Goal: Information Seeking & Learning: Learn about a topic

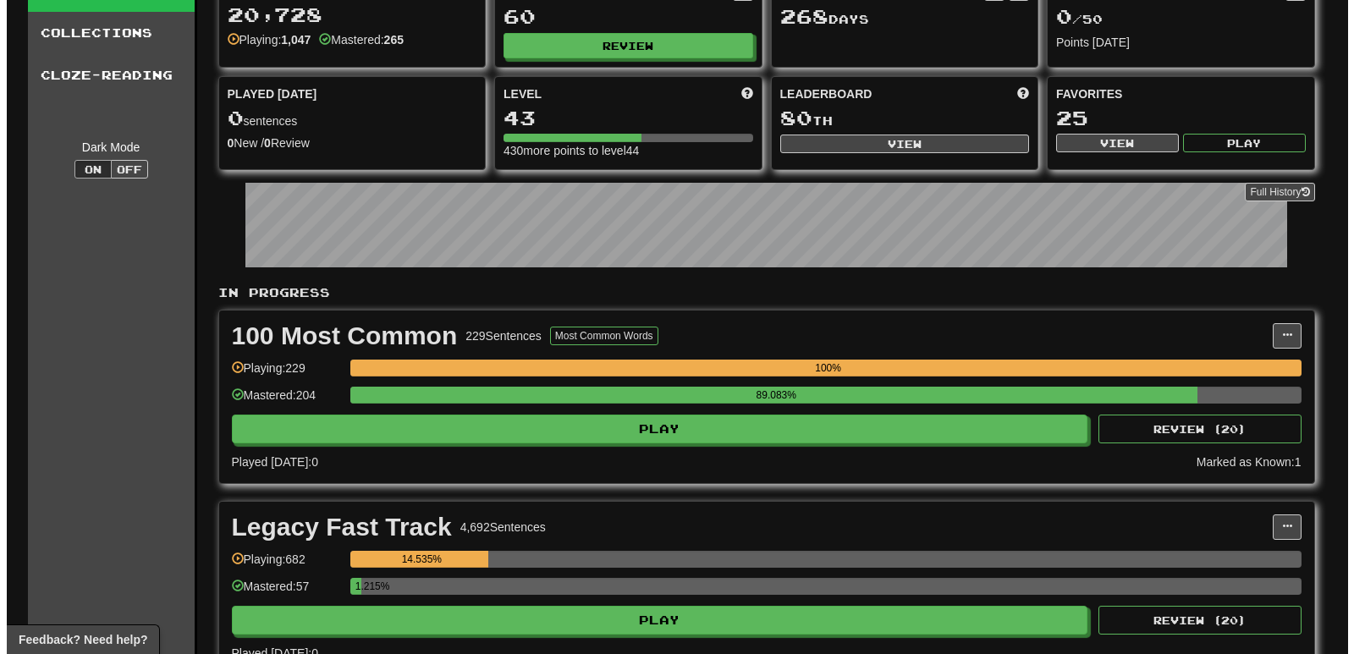
scroll to position [226, 0]
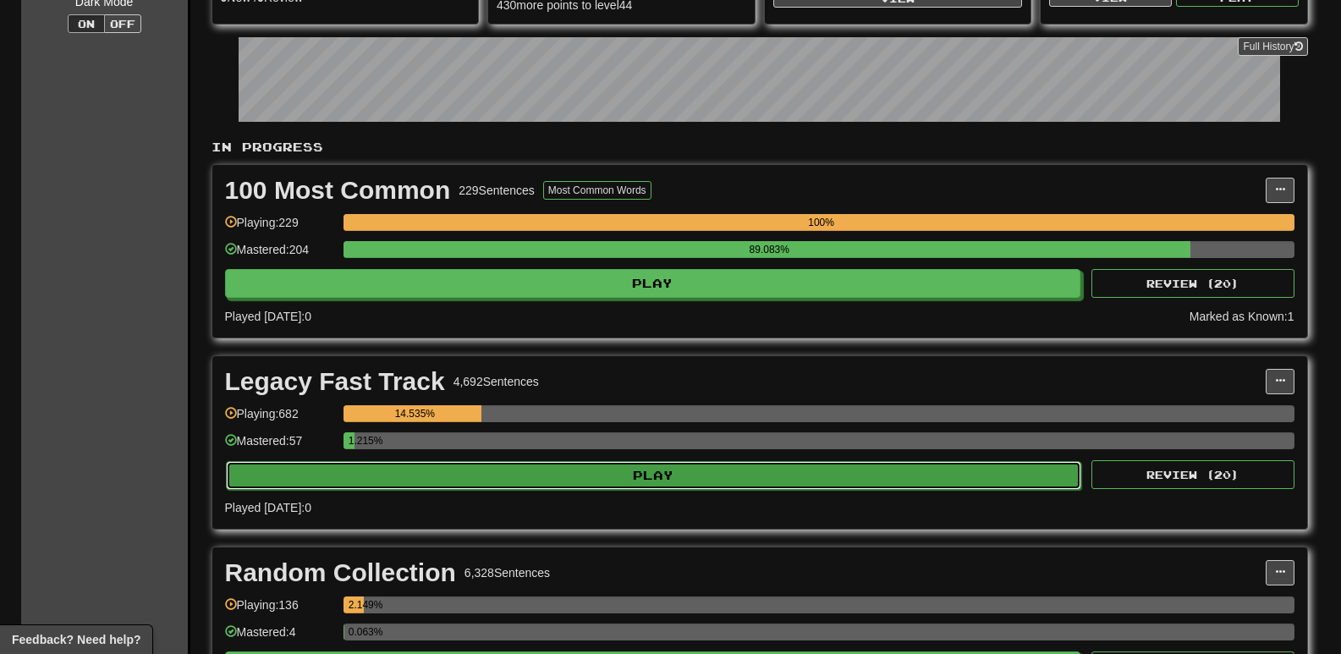
click at [435, 478] on button "Play" at bounding box center [654, 475] width 856 height 29
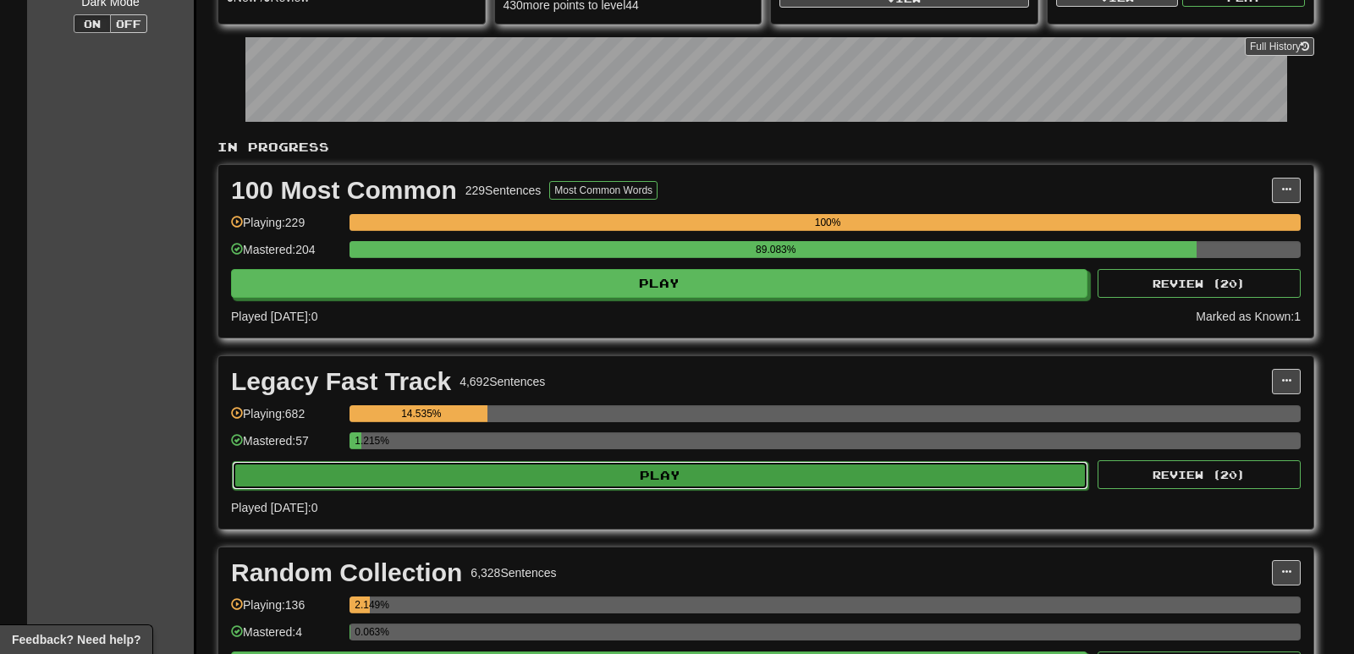
select select "**"
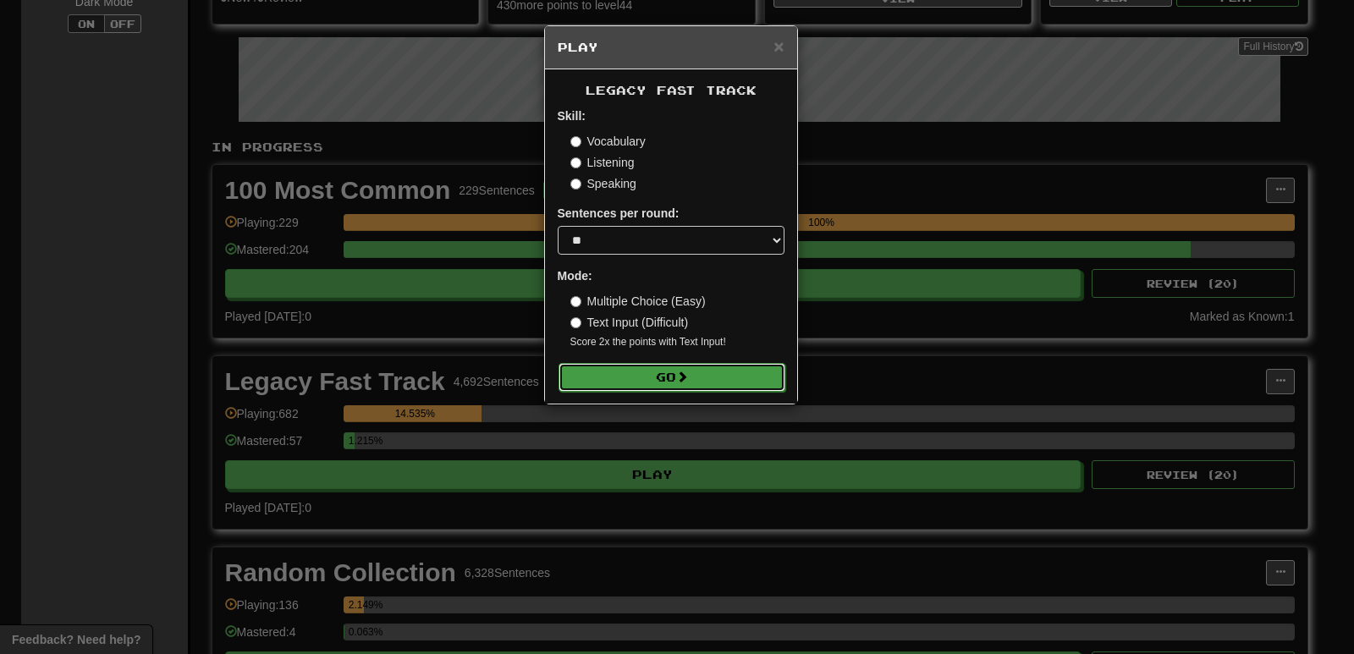
click at [688, 374] on span at bounding box center [682, 377] width 12 height 12
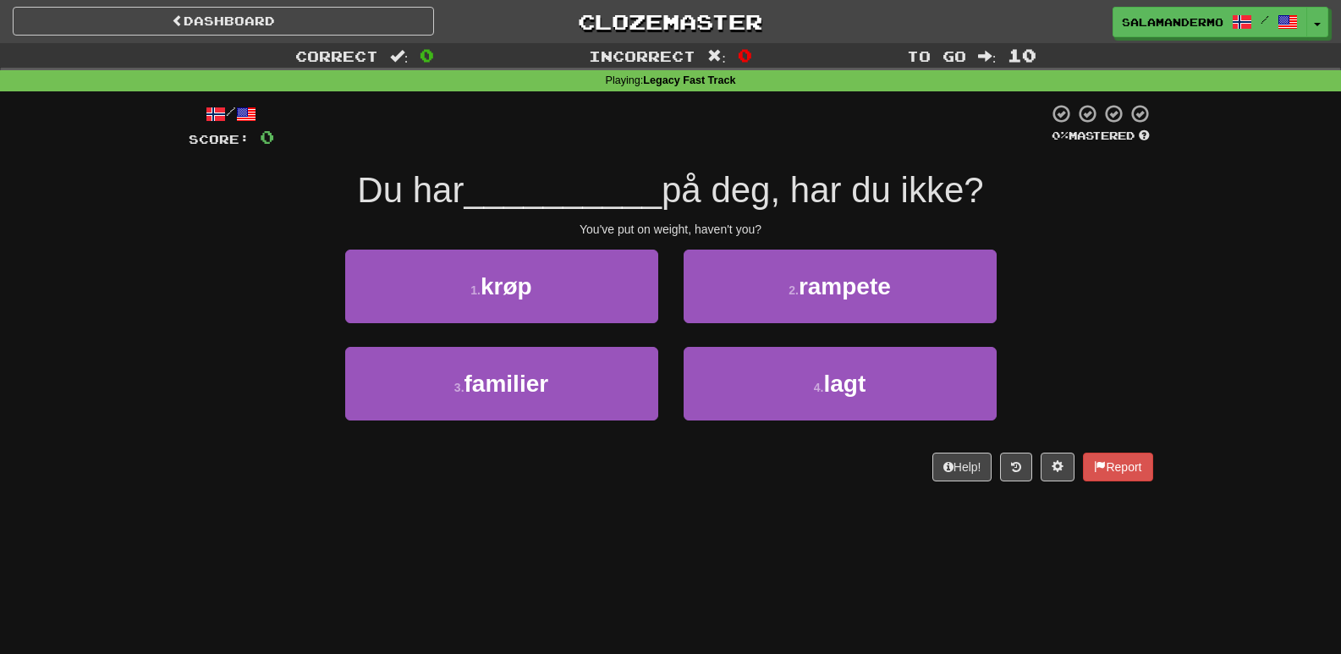
click at [602, 530] on div "Dashboard Clozemaster salamandermo / Toggle Dropdown Dashboard Leaderboard Acti…" at bounding box center [670, 327] width 1341 height 654
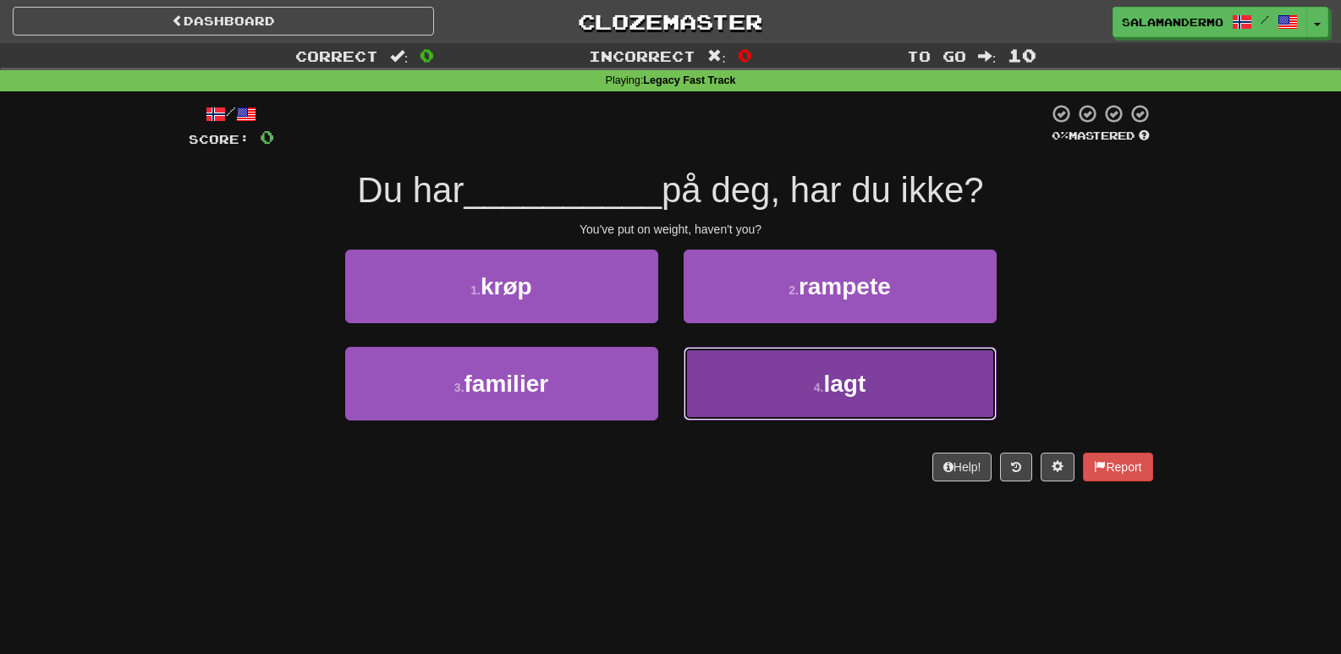
click at [734, 415] on button "4 . lagt" at bounding box center [840, 384] width 313 height 74
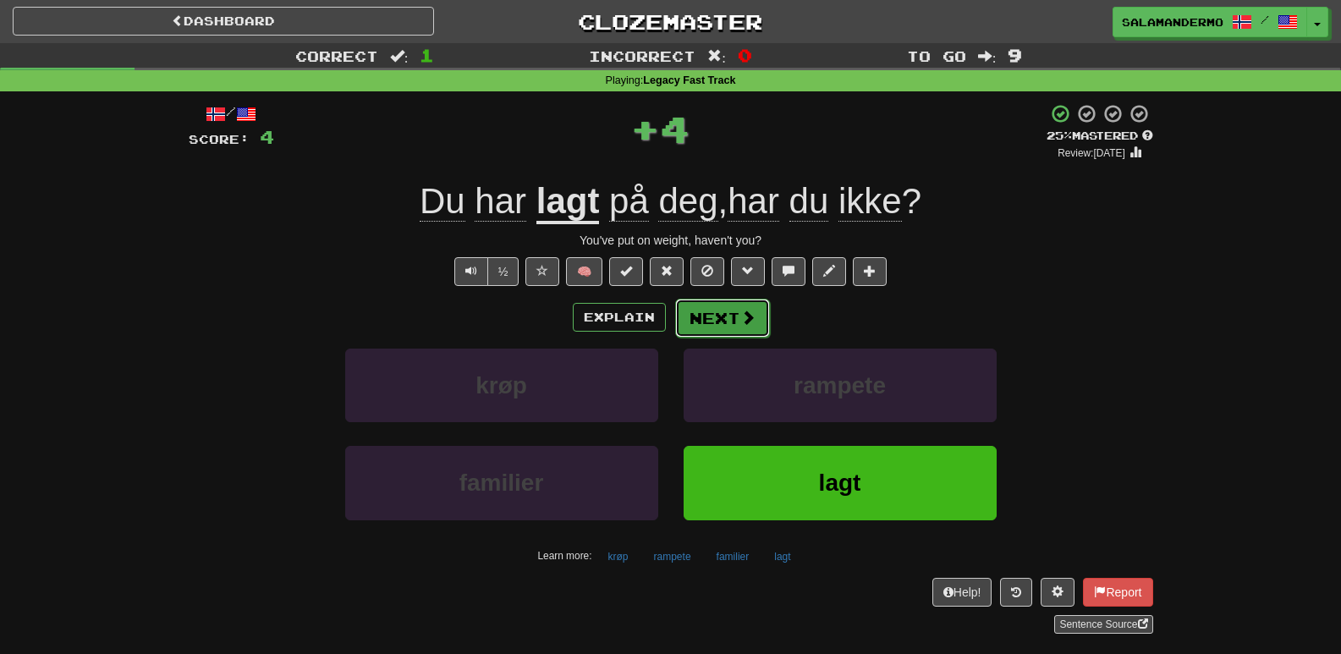
click at [736, 327] on button "Next" at bounding box center [722, 318] width 95 height 39
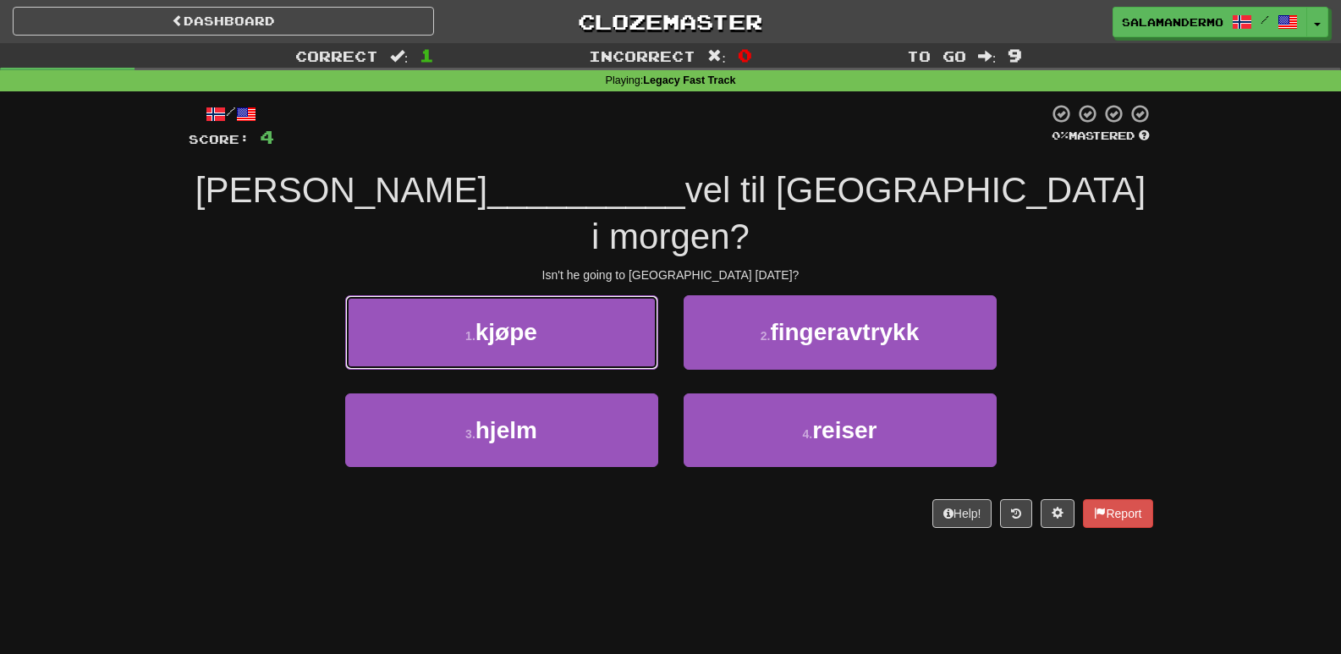
click at [613, 295] on button "1 . kjøpe" at bounding box center [501, 332] width 313 height 74
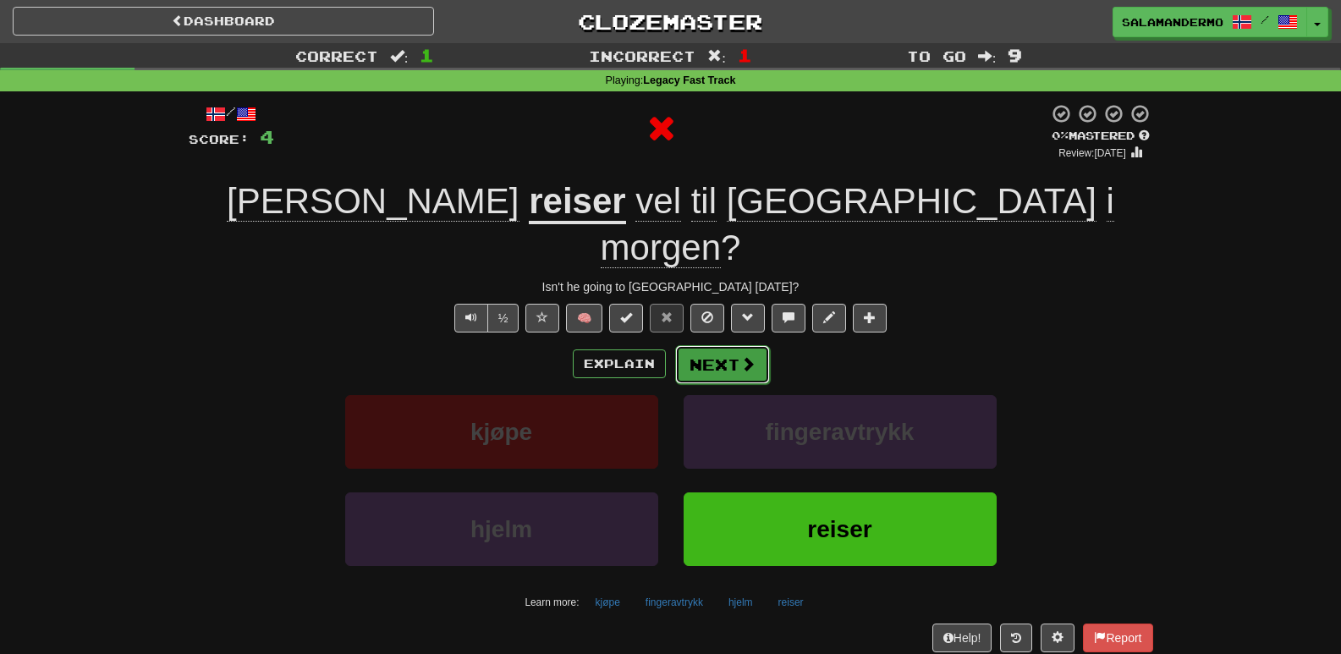
click at [741, 356] on span at bounding box center [747, 363] width 15 height 15
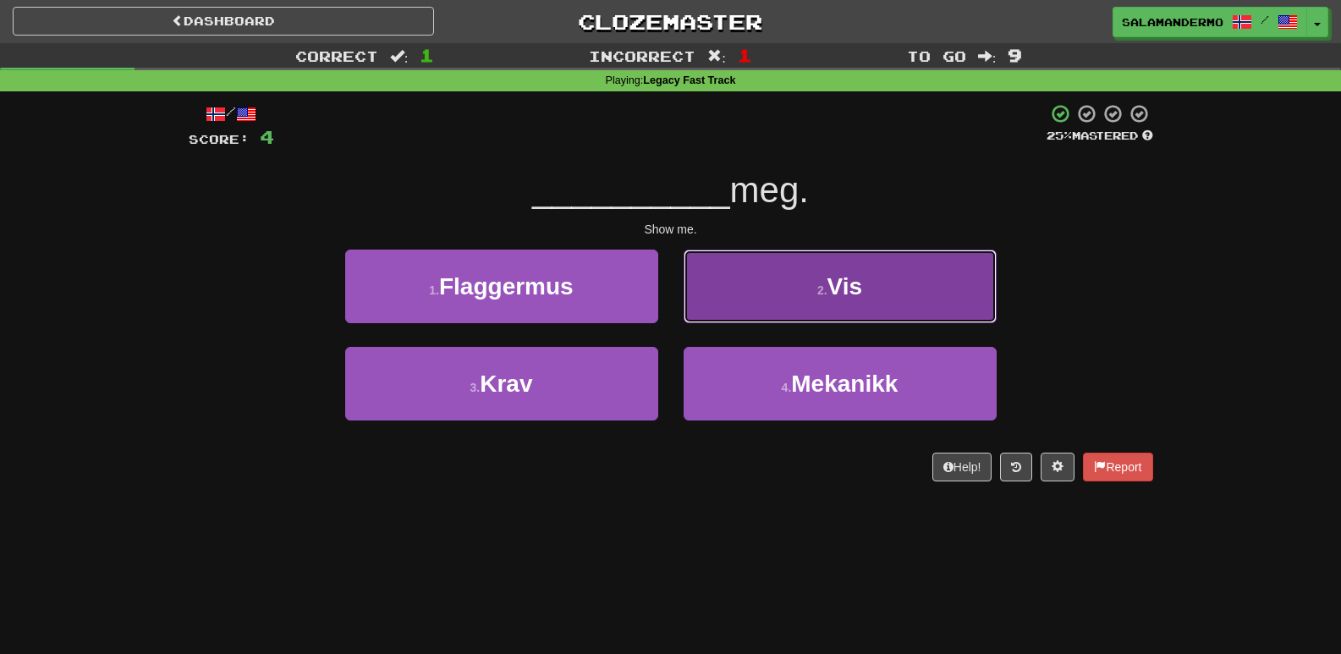
click at [756, 294] on button "2 . Vis" at bounding box center [840, 287] width 313 height 74
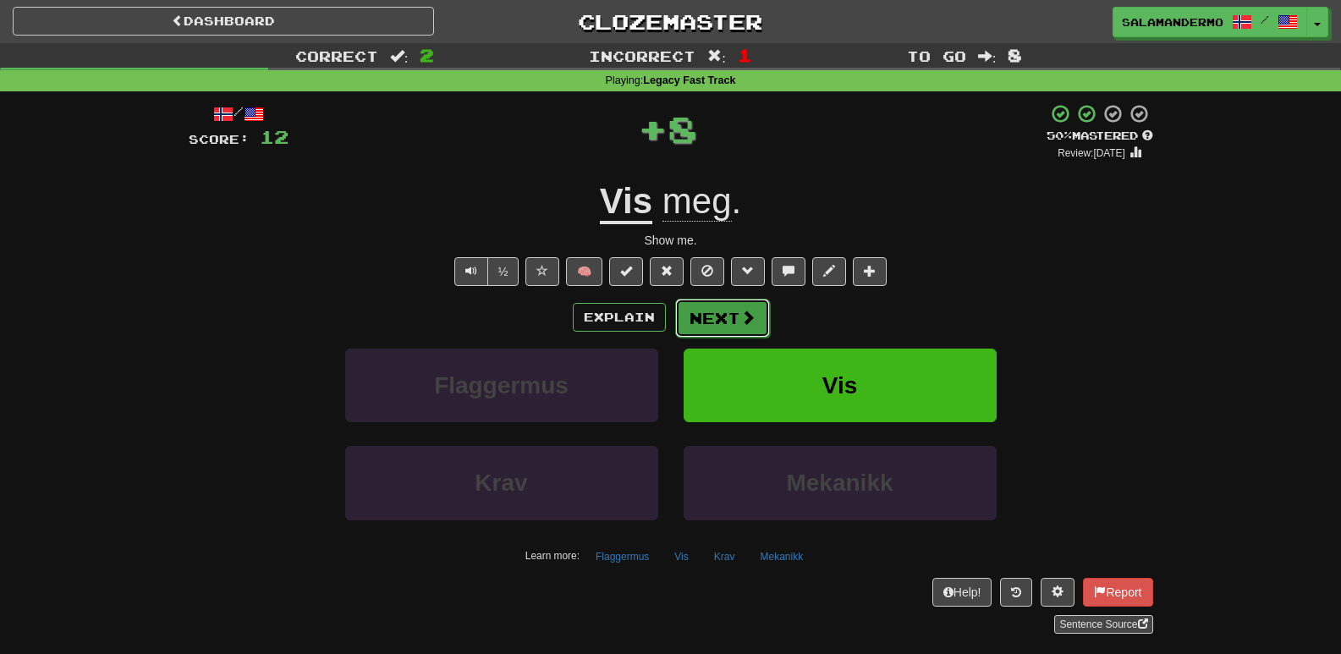
click at [740, 321] on span at bounding box center [747, 317] width 15 height 15
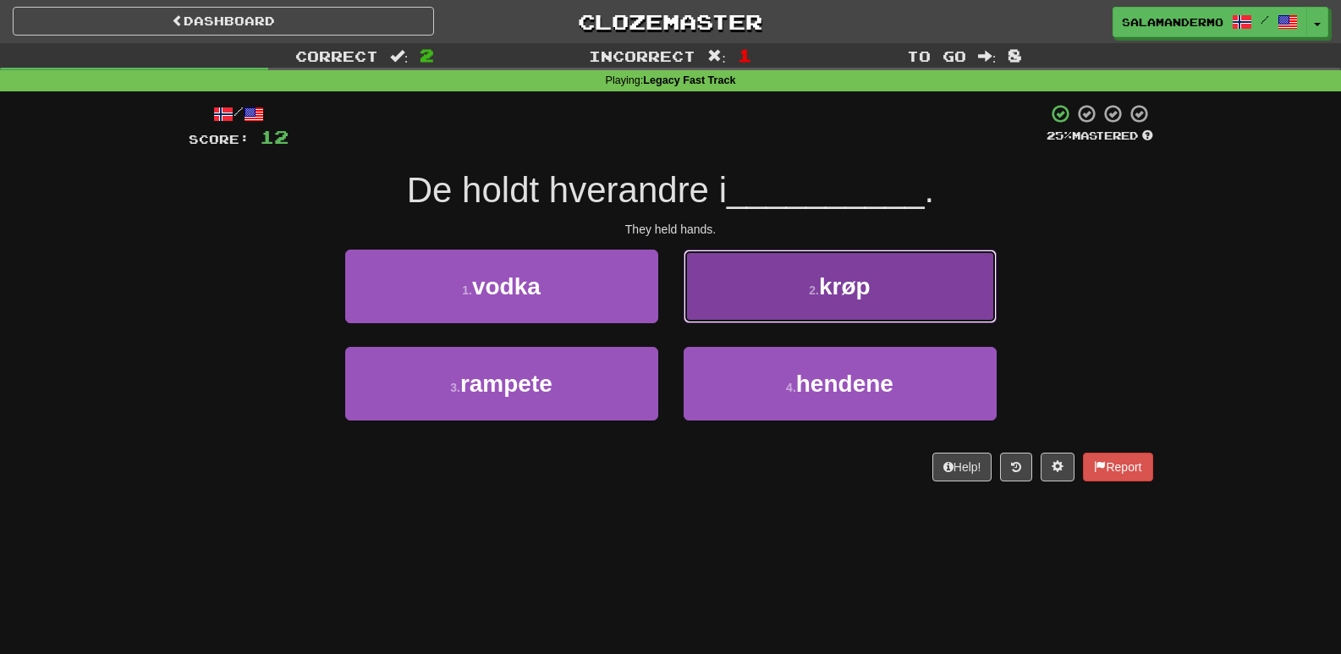
click at [738, 313] on button "2 . krøp" at bounding box center [840, 287] width 313 height 74
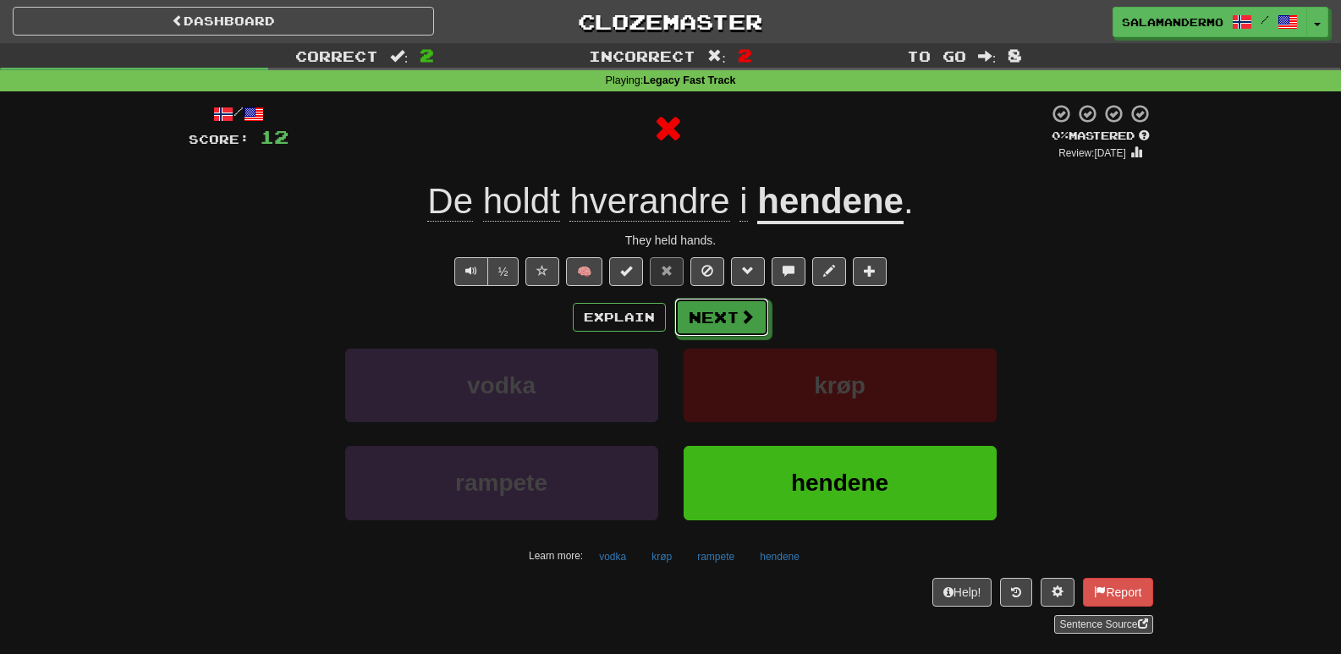
click at [739, 313] on span at bounding box center [746, 316] width 15 height 15
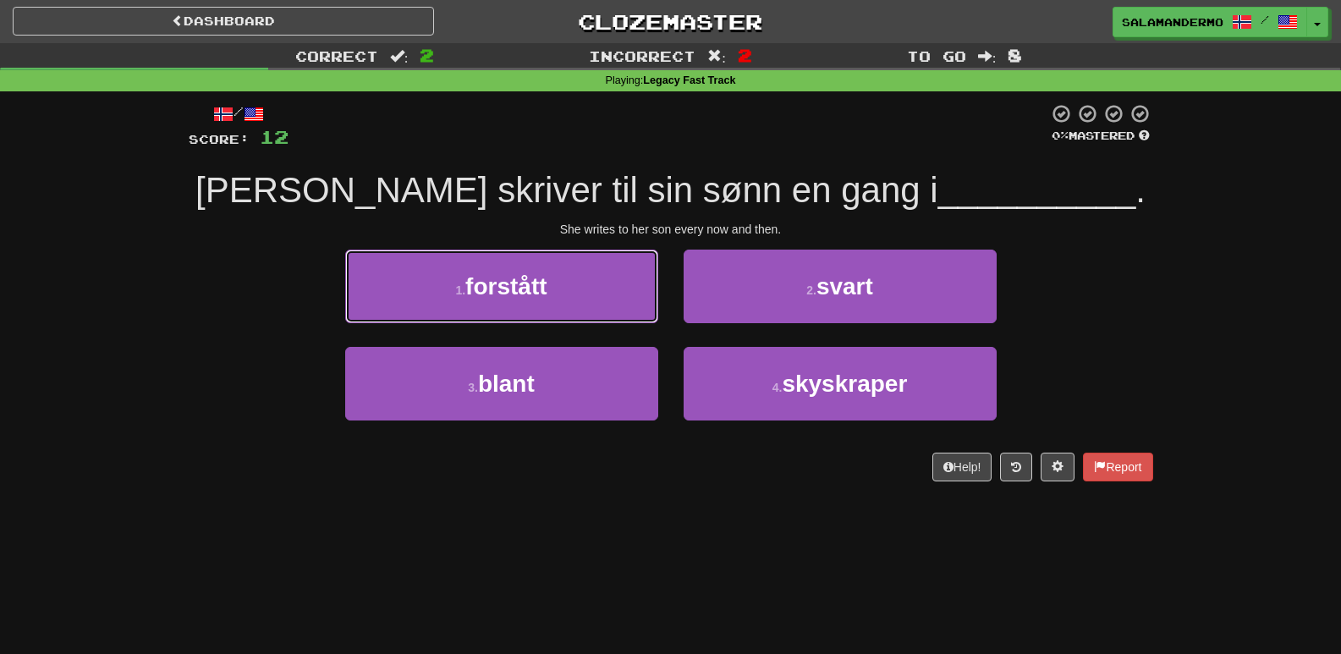
click at [610, 292] on button "1 . forstått" at bounding box center [501, 287] width 313 height 74
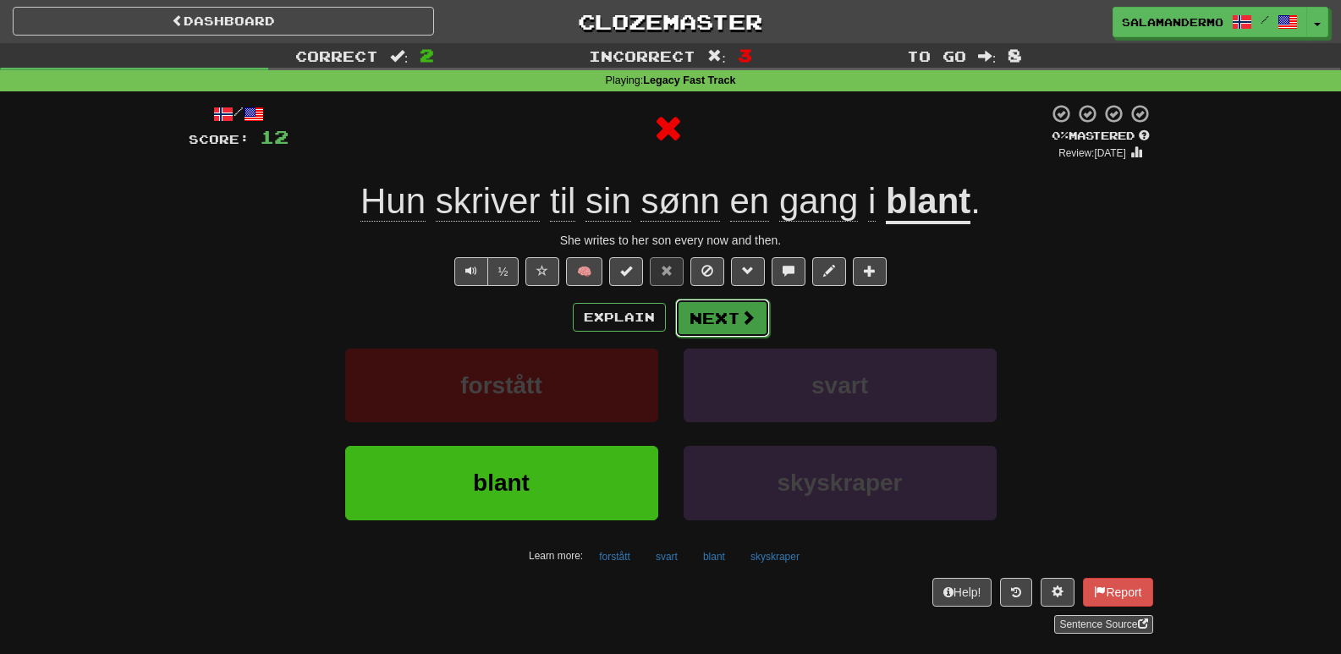
click at [729, 325] on button "Next" at bounding box center [722, 318] width 95 height 39
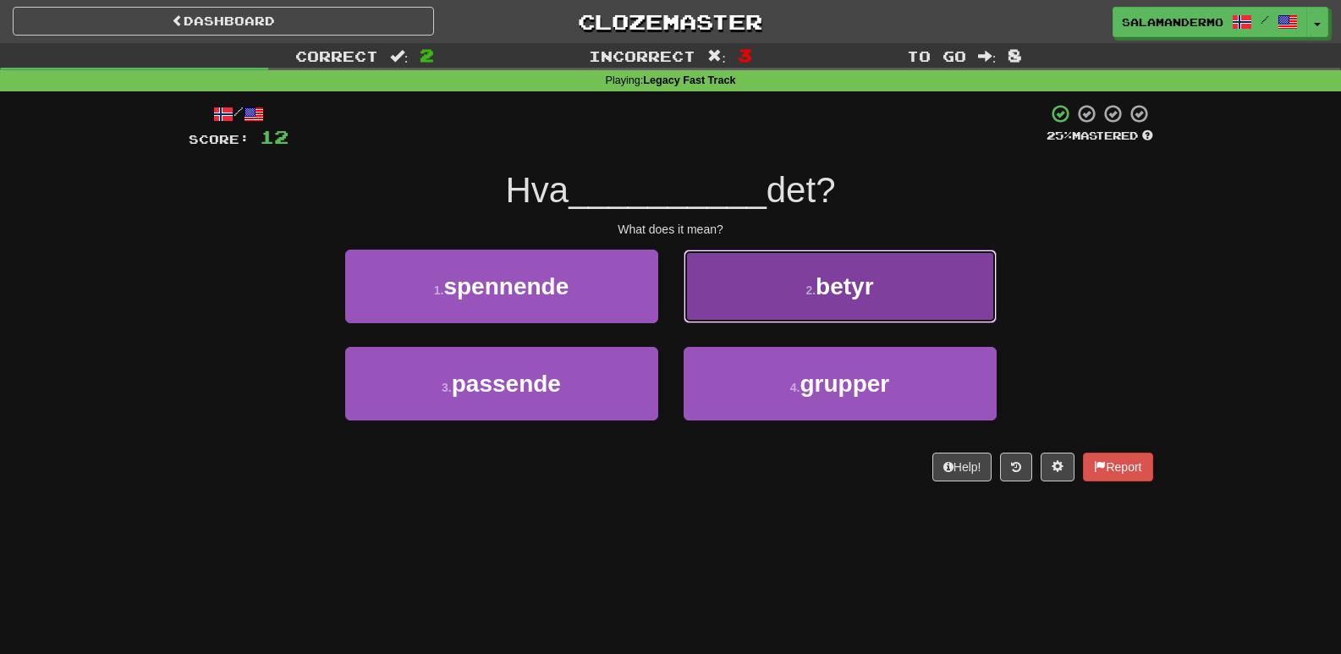
click at [750, 298] on button "2 . betyr" at bounding box center [840, 287] width 313 height 74
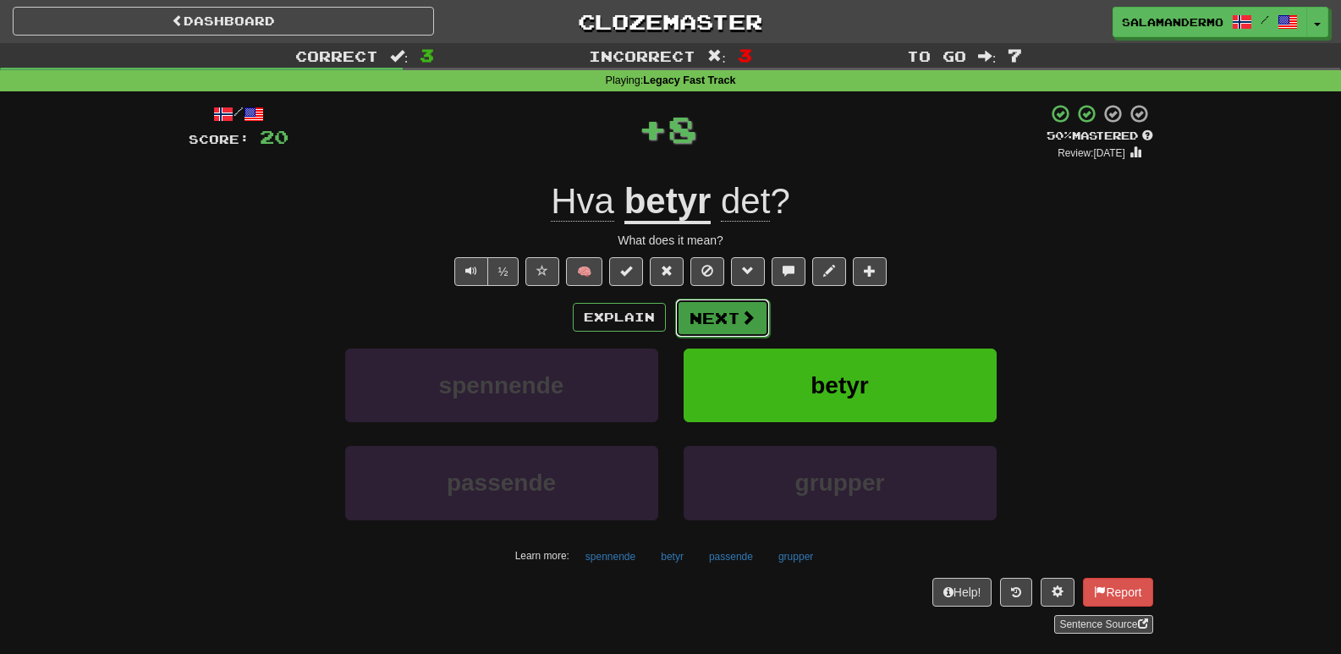
click at [735, 318] on button "Next" at bounding box center [722, 318] width 95 height 39
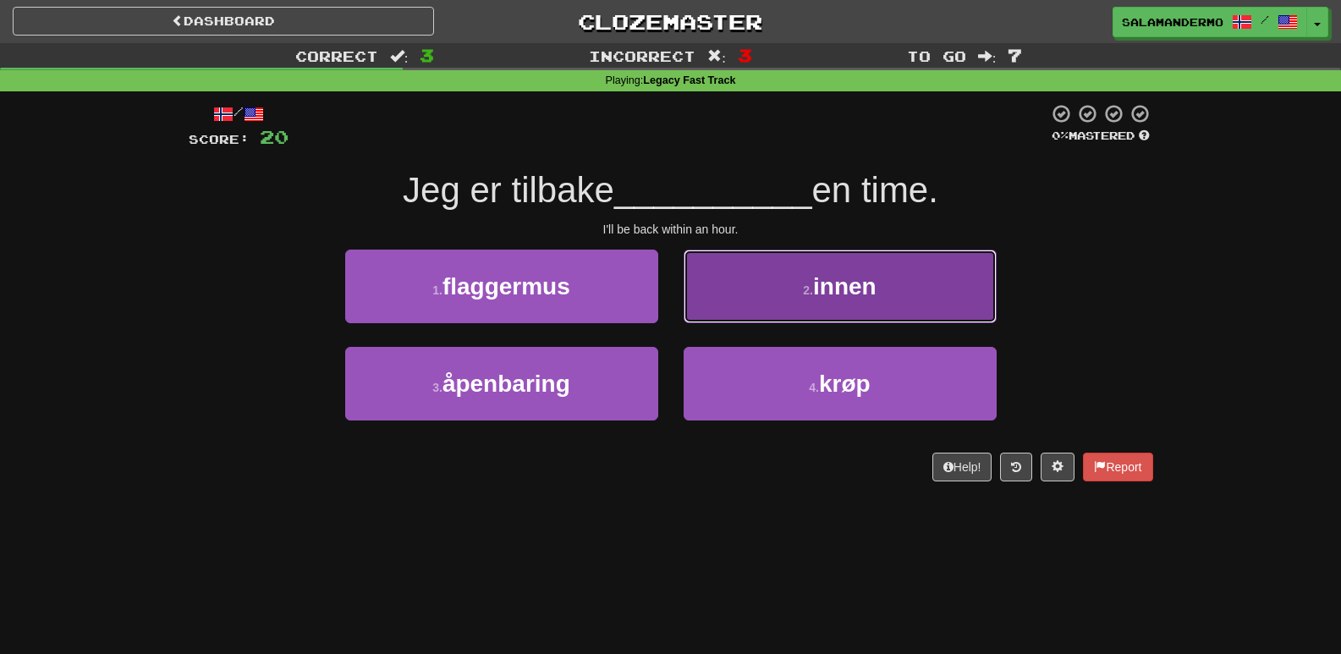
click at [746, 306] on button "2 . innen" at bounding box center [840, 287] width 313 height 74
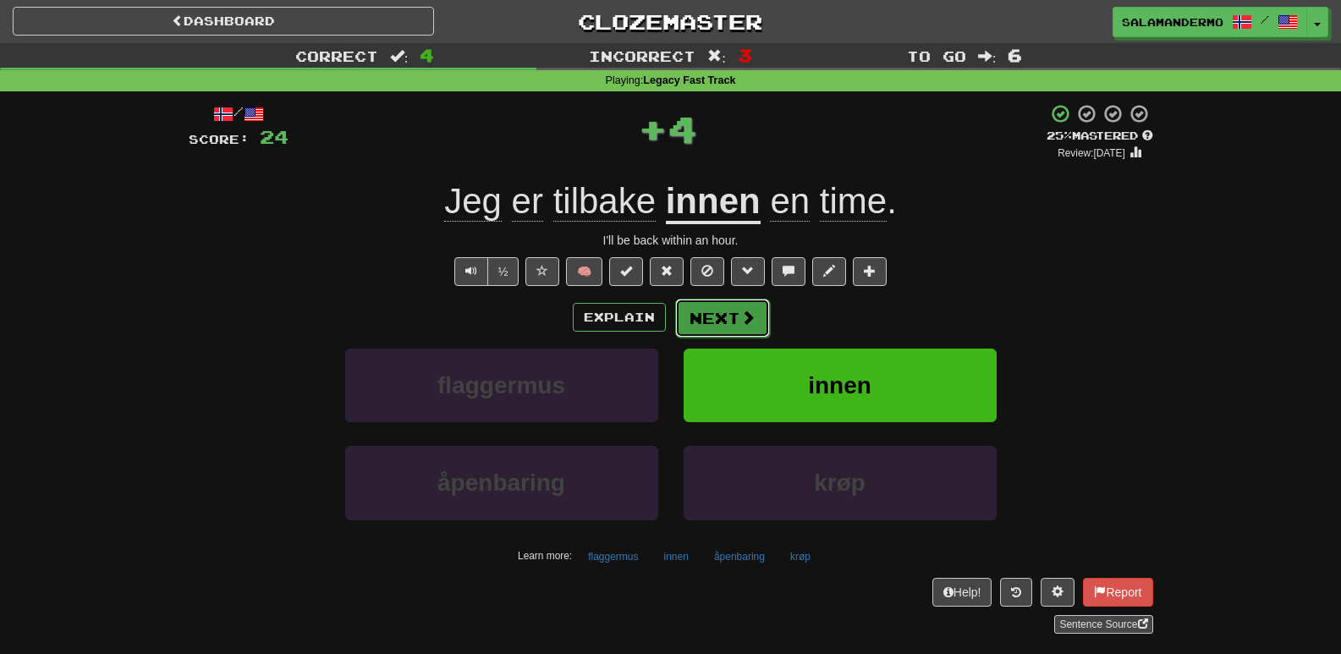
click at [735, 316] on button "Next" at bounding box center [722, 318] width 95 height 39
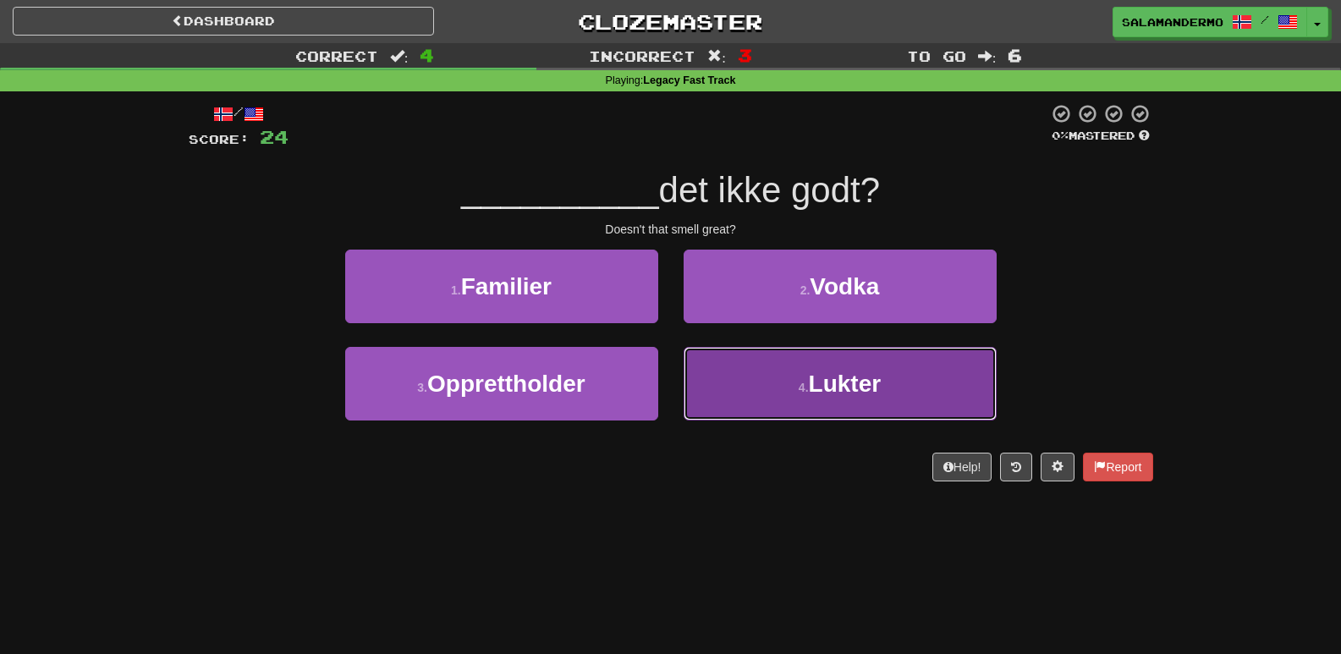
click at [726, 368] on button "4 . Lukter" at bounding box center [840, 384] width 313 height 74
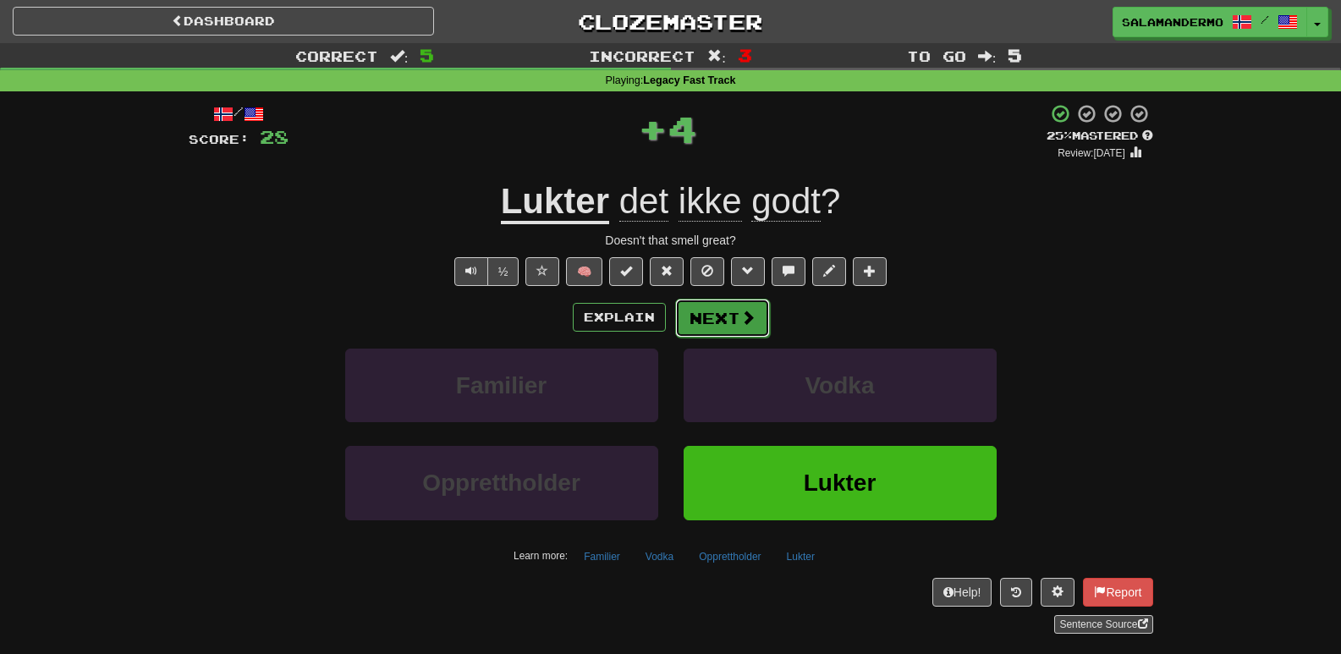
click at [722, 333] on button "Next" at bounding box center [722, 318] width 95 height 39
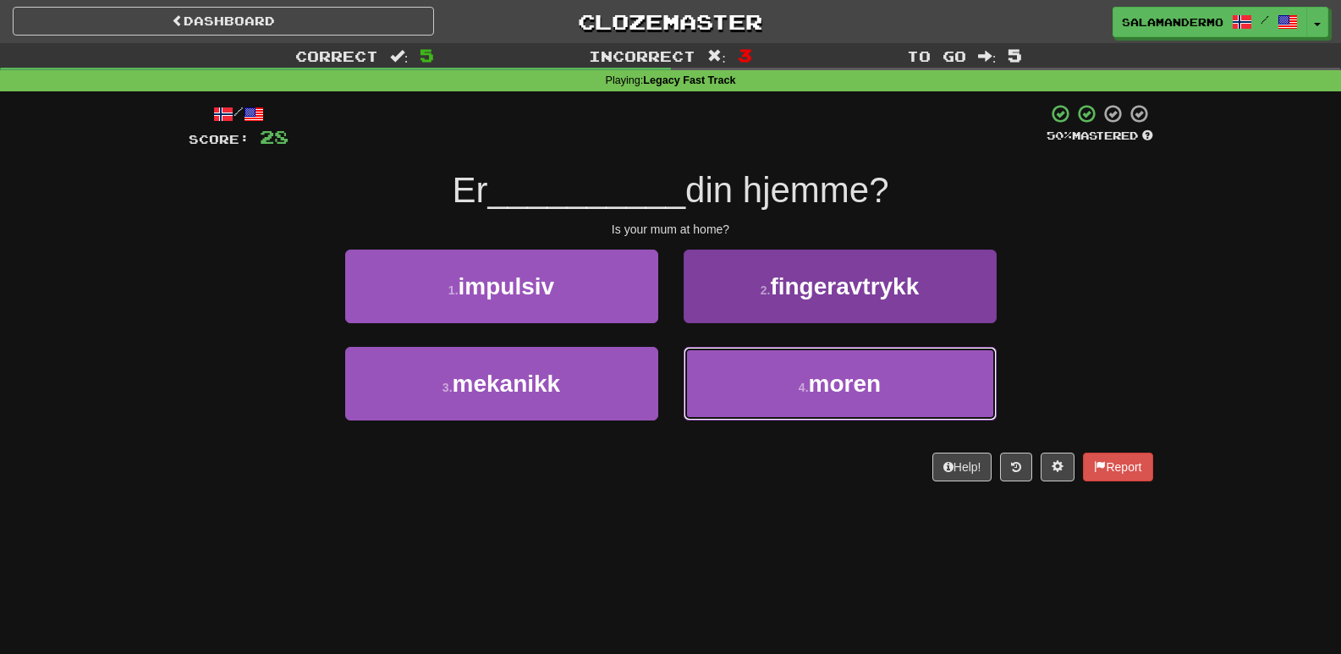
click at [743, 377] on button "4 . moren" at bounding box center [840, 384] width 313 height 74
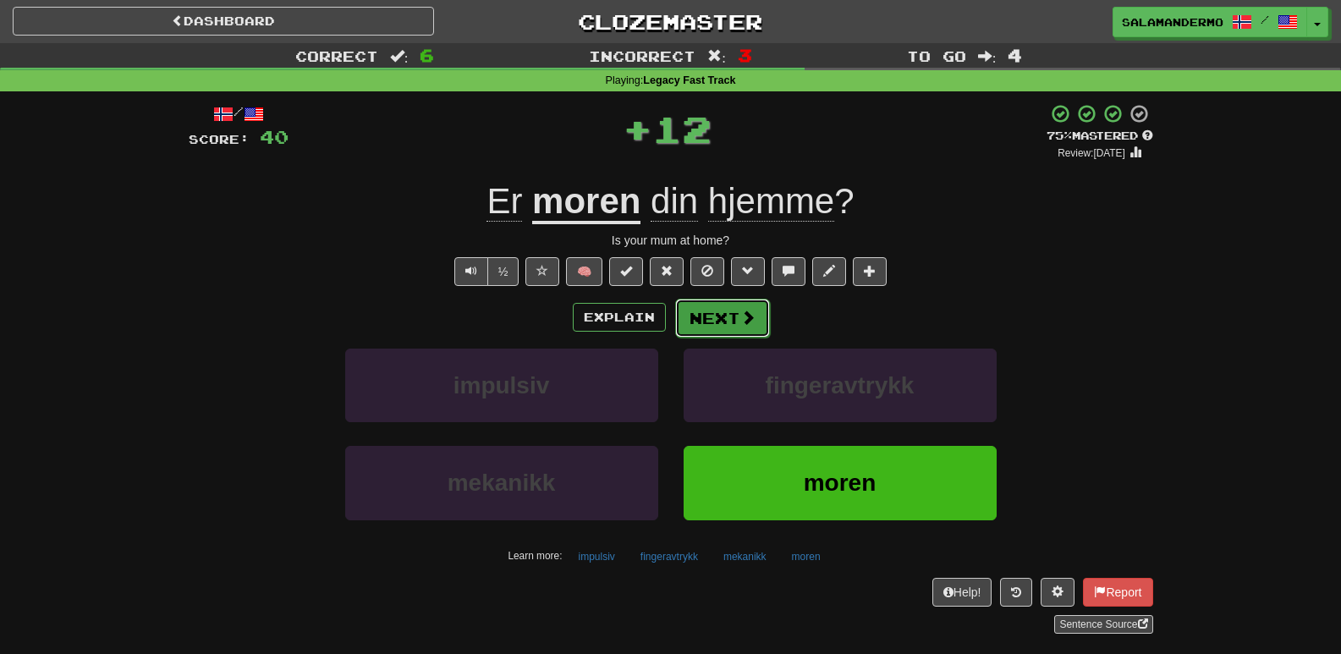
click at [734, 316] on button "Next" at bounding box center [722, 318] width 95 height 39
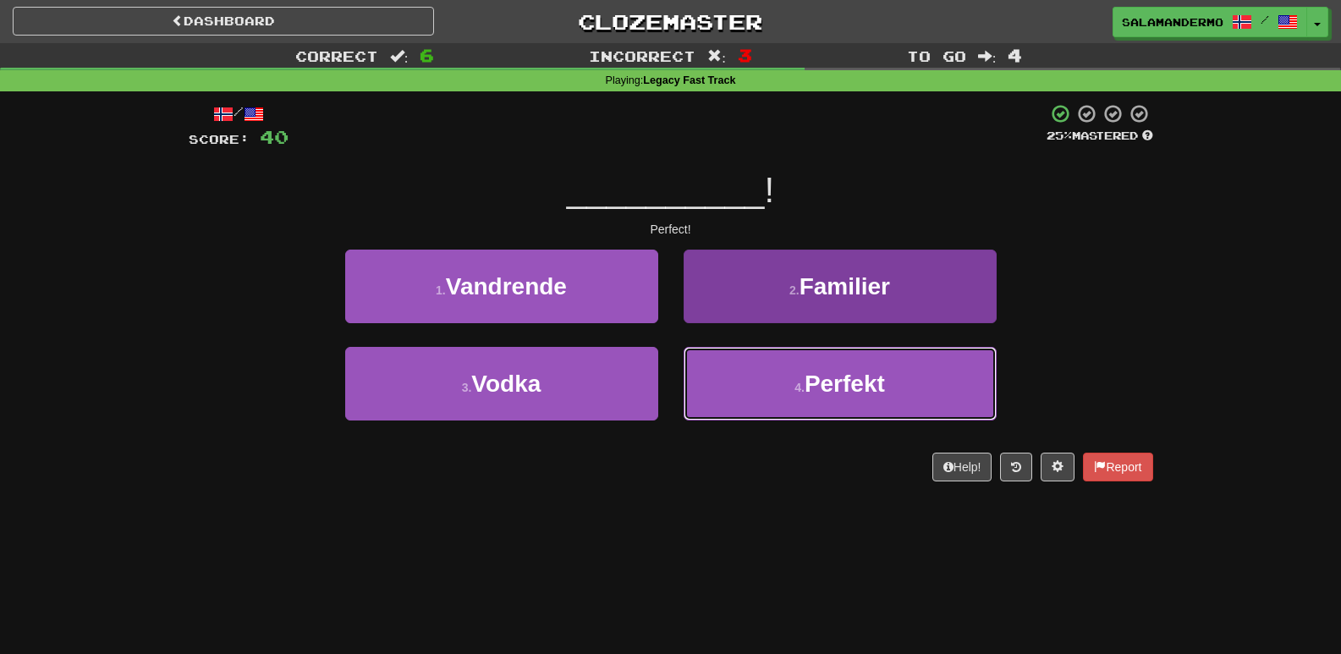
click at [742, 375] on button "4 . Perfekt" at bounding box center [840, 384] width 313 height 74
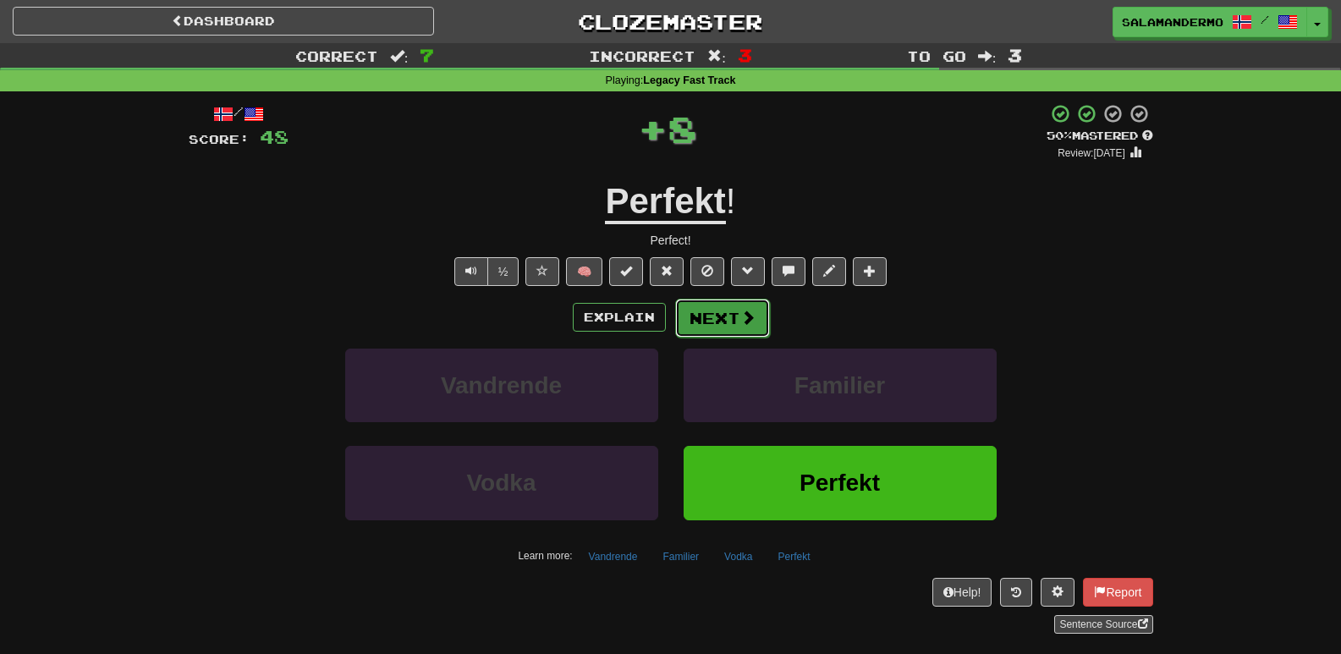
click at [728, 327] on button "Next" at bounding box center [722, 318] width 95 height 39
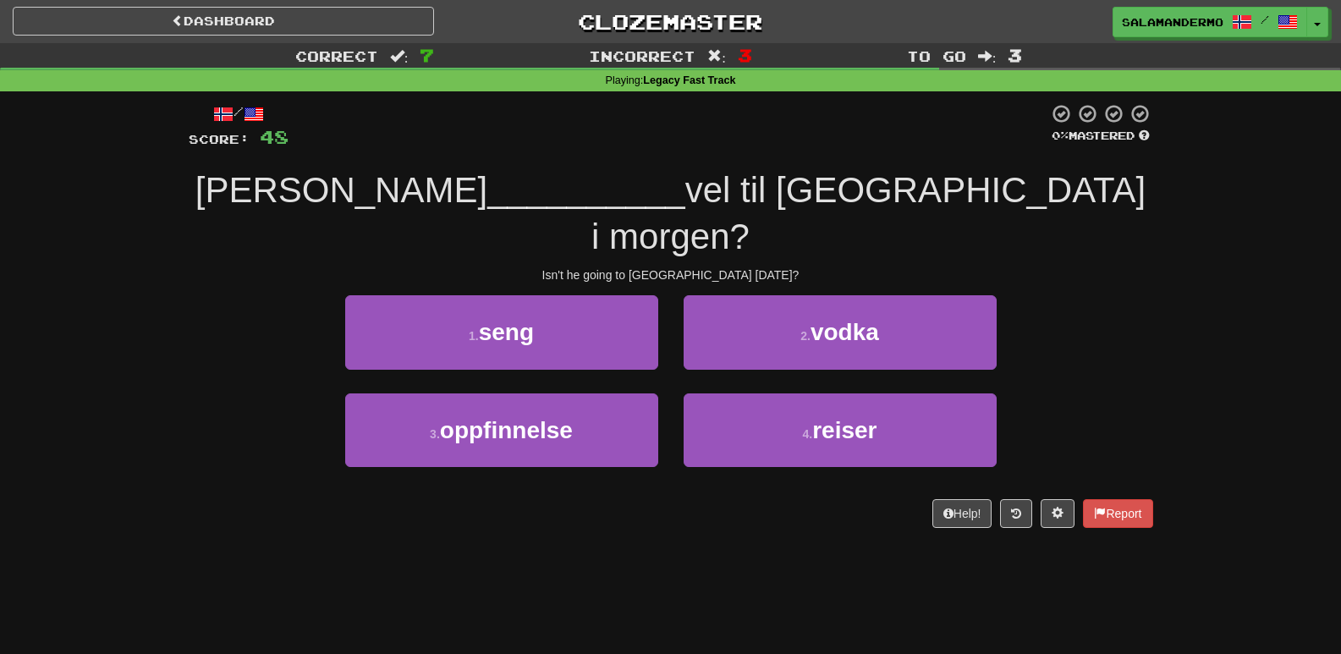
click at [689, 338] on div "2 . vodka" at bounding box center [840, 343] width 338 height 97
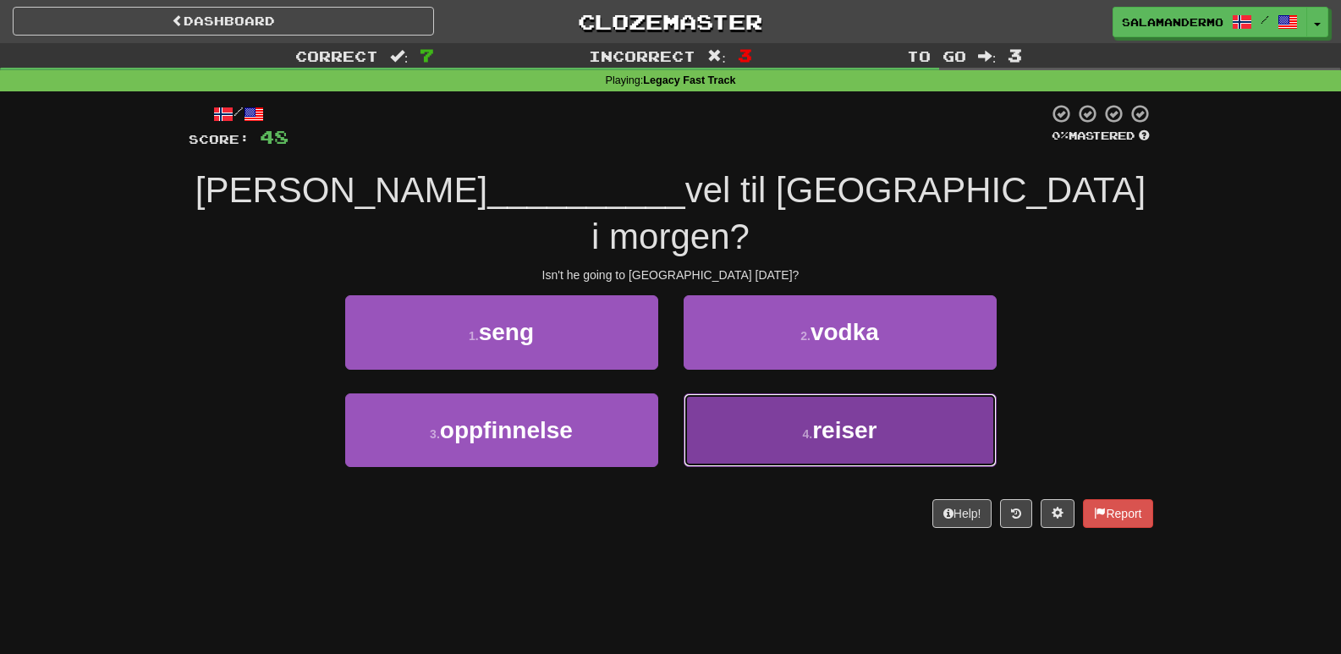
click at [747, 393] on button "4 . reiser" at bounding box center [840, 430] width 313 height 74
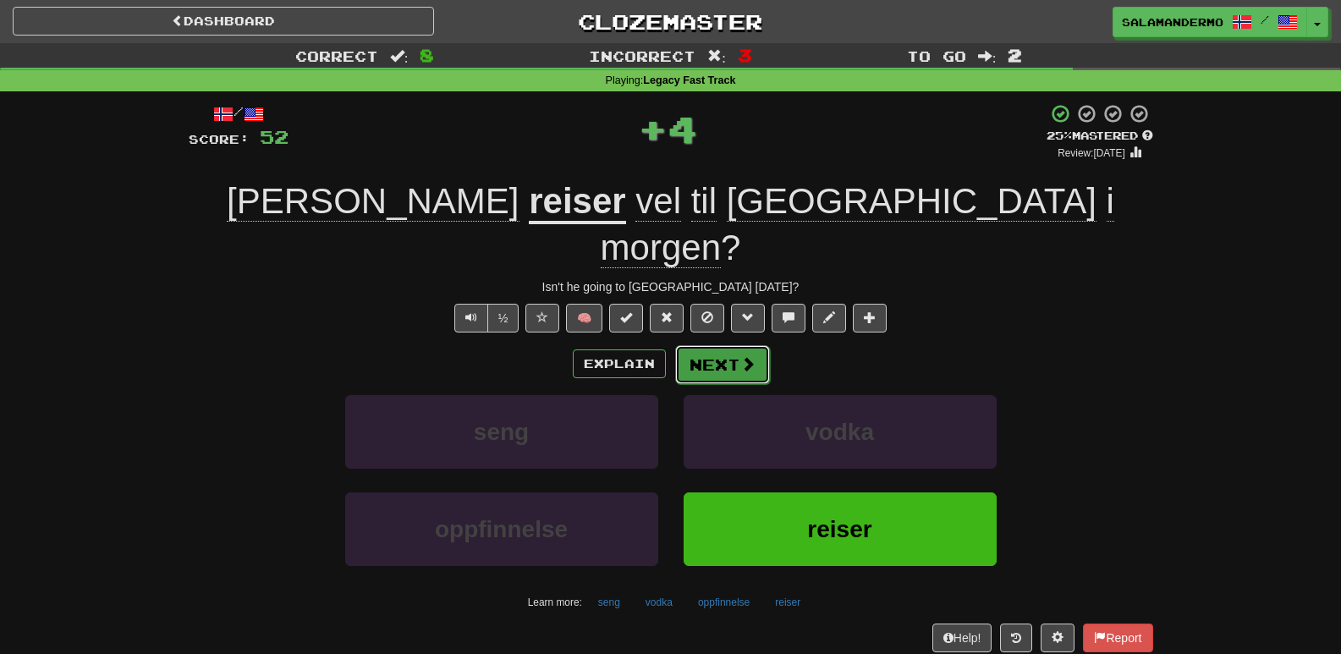
click at [734, 345] on button "Next" at bounding box center [722, 364] width 95 height 39
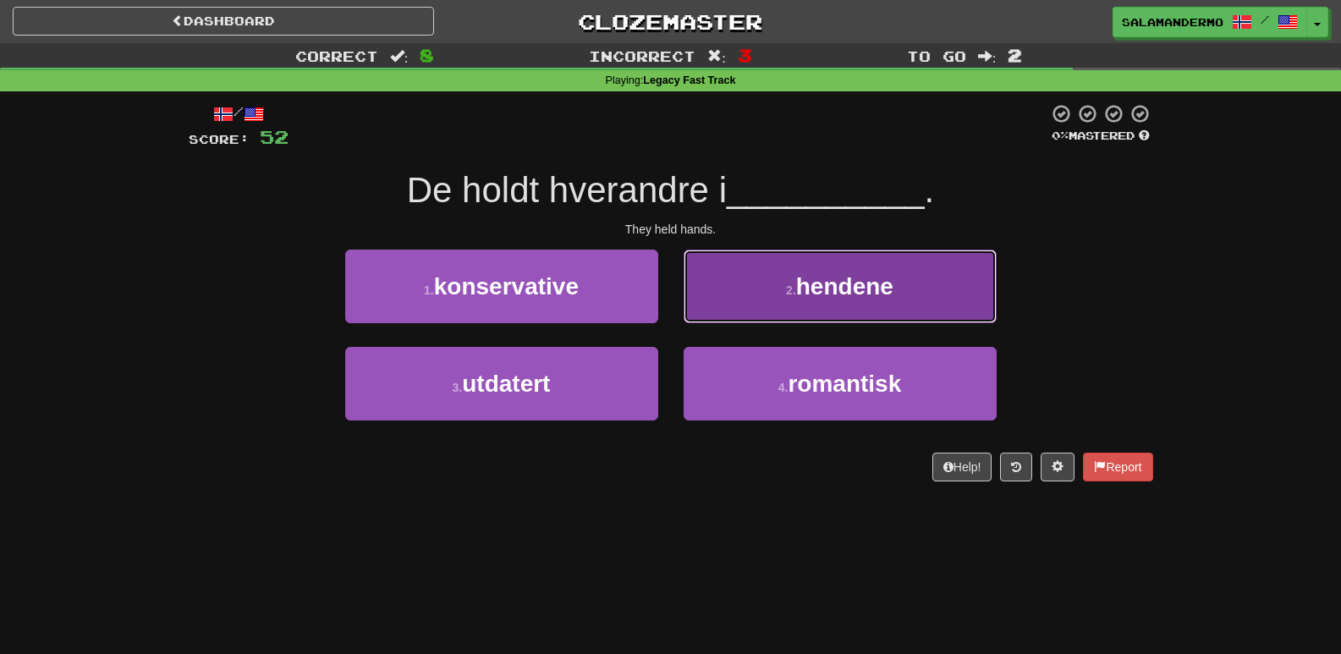
click at [731, 298] on button "2 . hendene" at bounding box center [840, 287] width 313 height 74
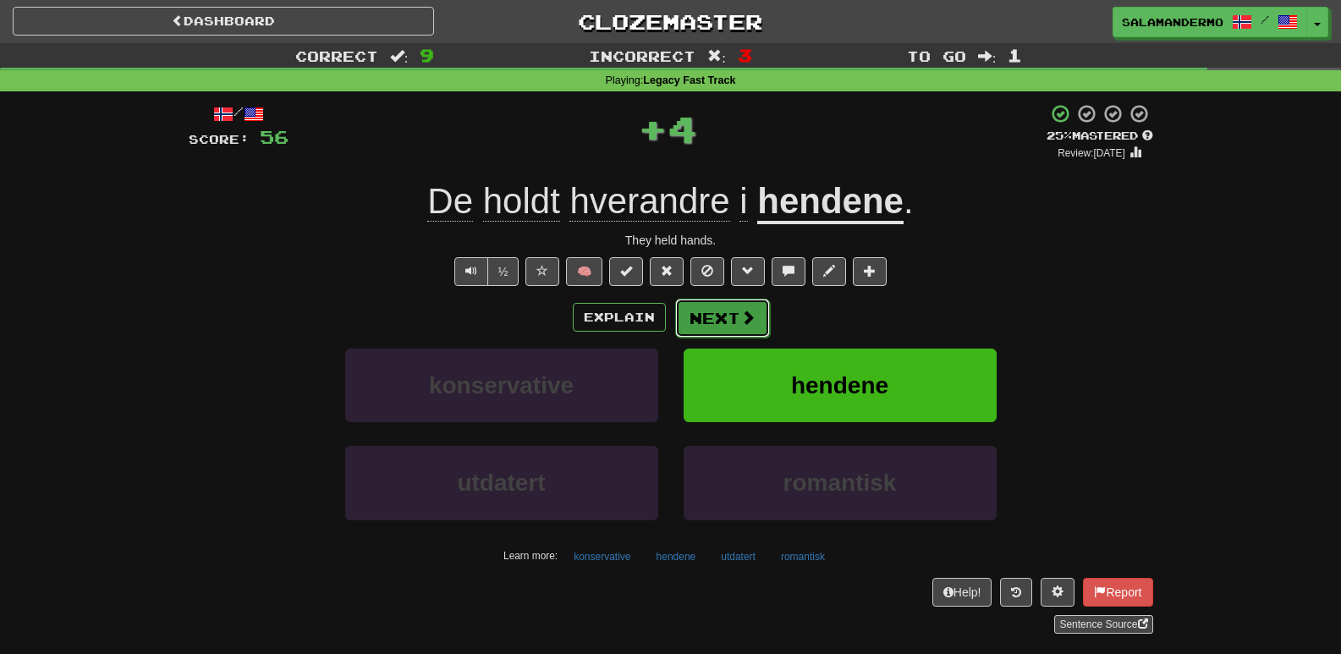
click at [718, 320] on button "Next" at bounding box center [722, 318] width 95 height 39
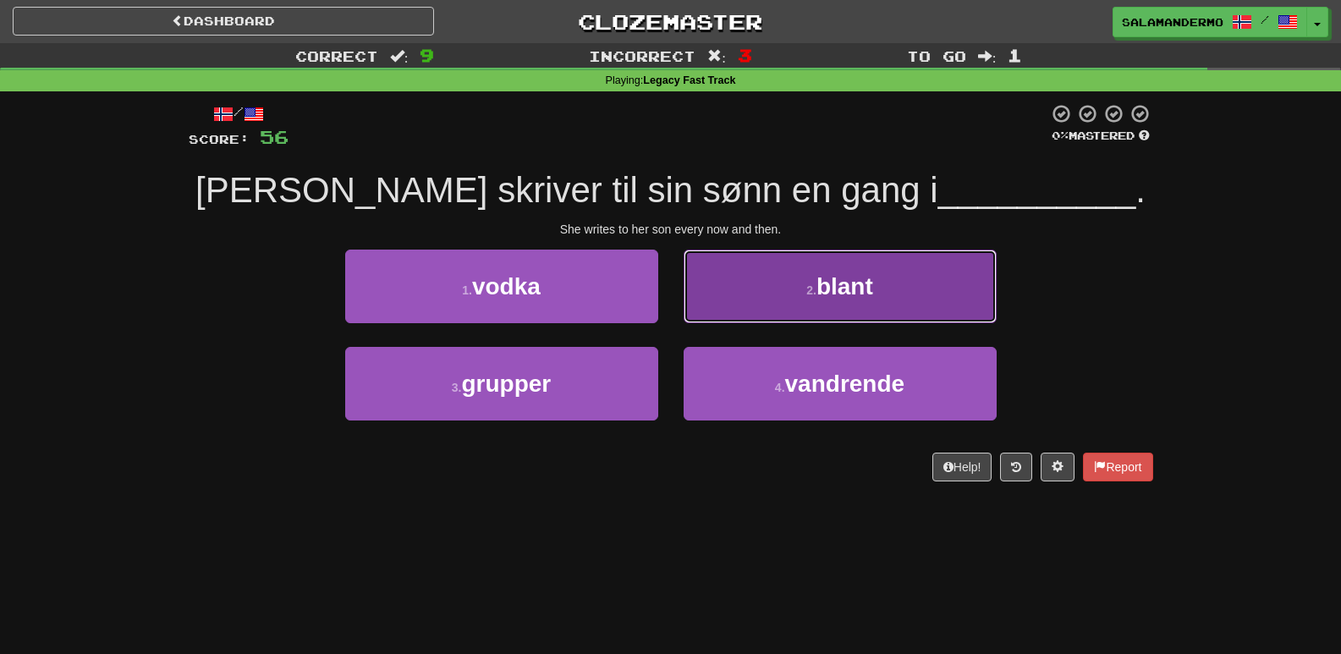
click at [774, 273] on button "2 . blant" at bounding box center [840, 287] width 313 height 74
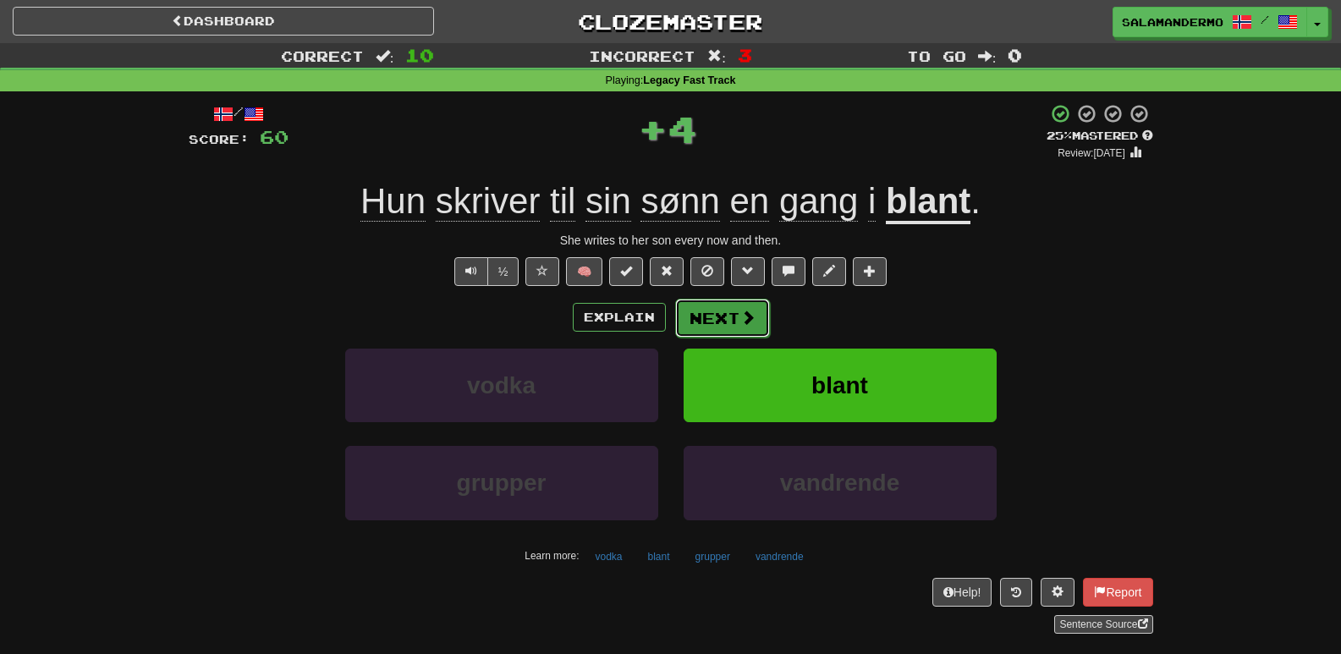
click at [727, 311] on button "Next" at bounding box center [722, 318] width 95 height 39
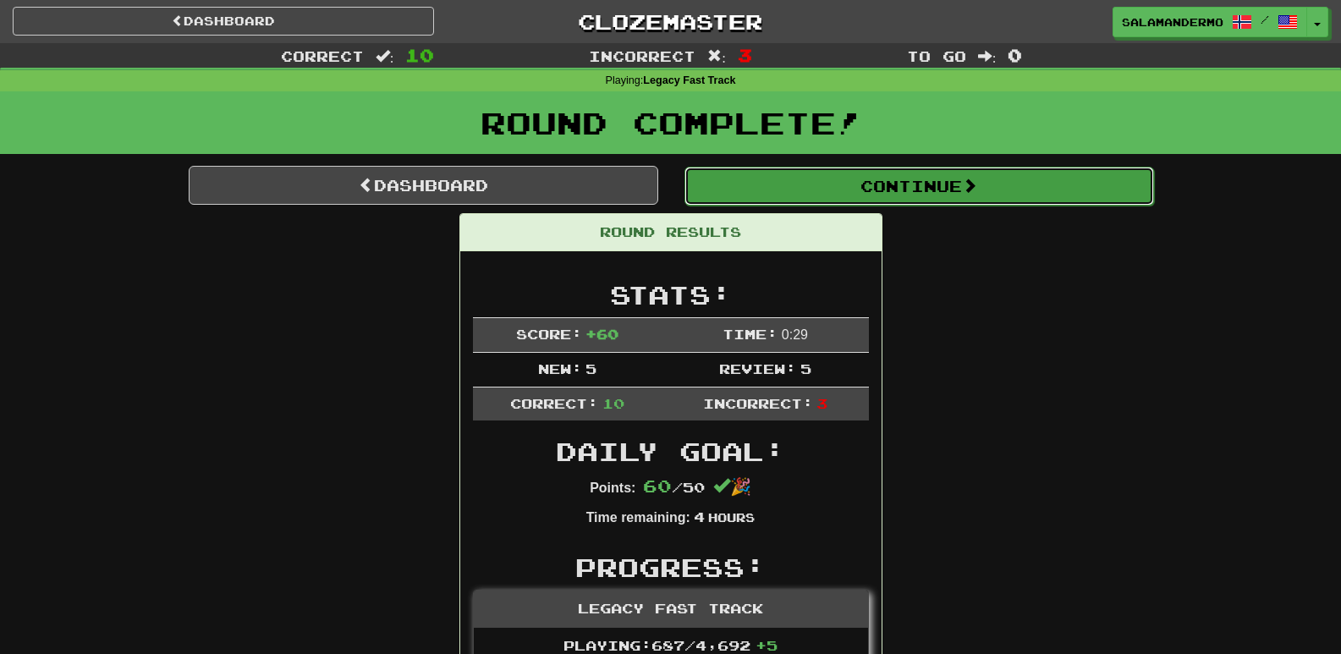
click at [821, 180] on button "Continue" at bounding box center [919, 186] width 470 height 39
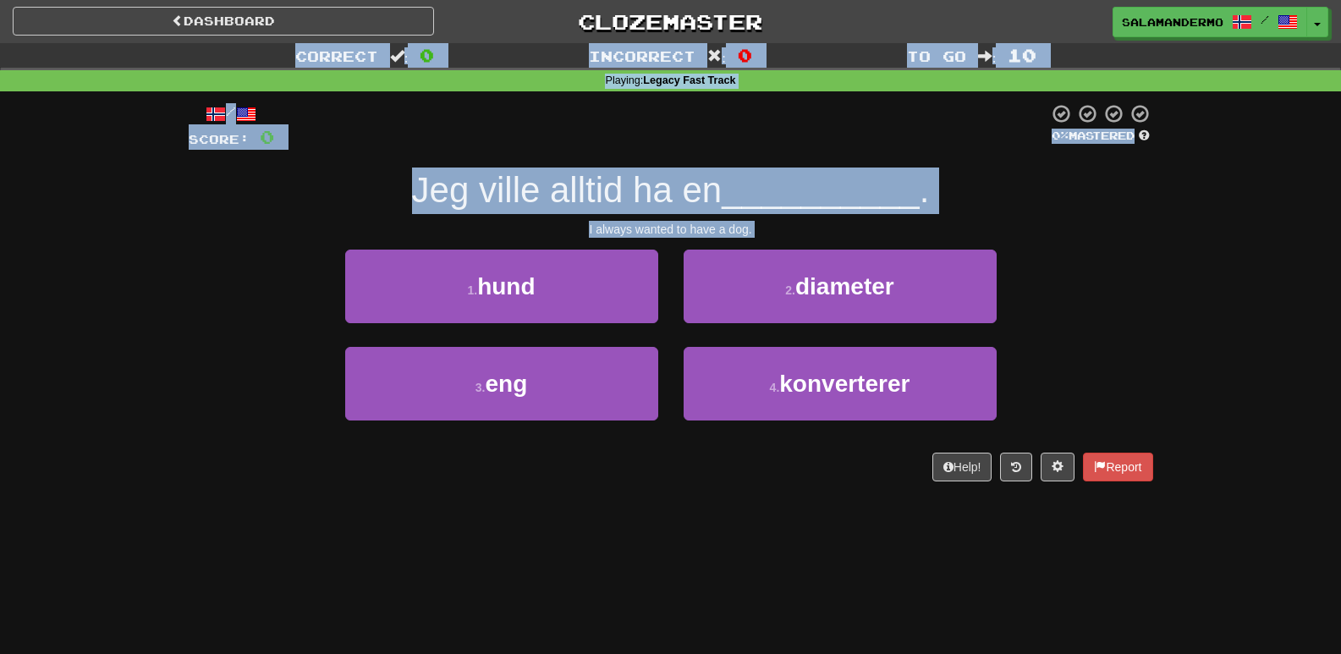
click at [200, 241] on div "/ Score: 0 0 % Mastered Jeg ville alltid ha en __________ . I always wanted to …" at bounding box center [671, 292] width 965 height 378
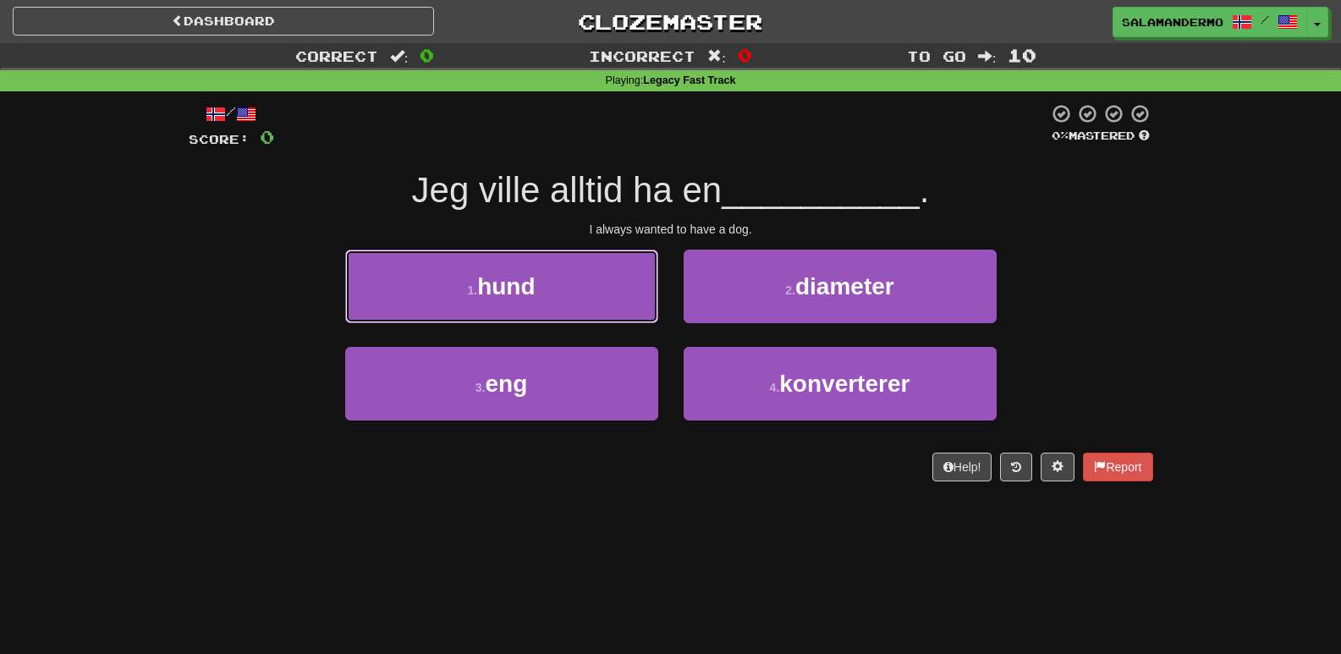
click at [426, 272] on button "1 . hund" at bounding box center [501, 287] width 313 height 74
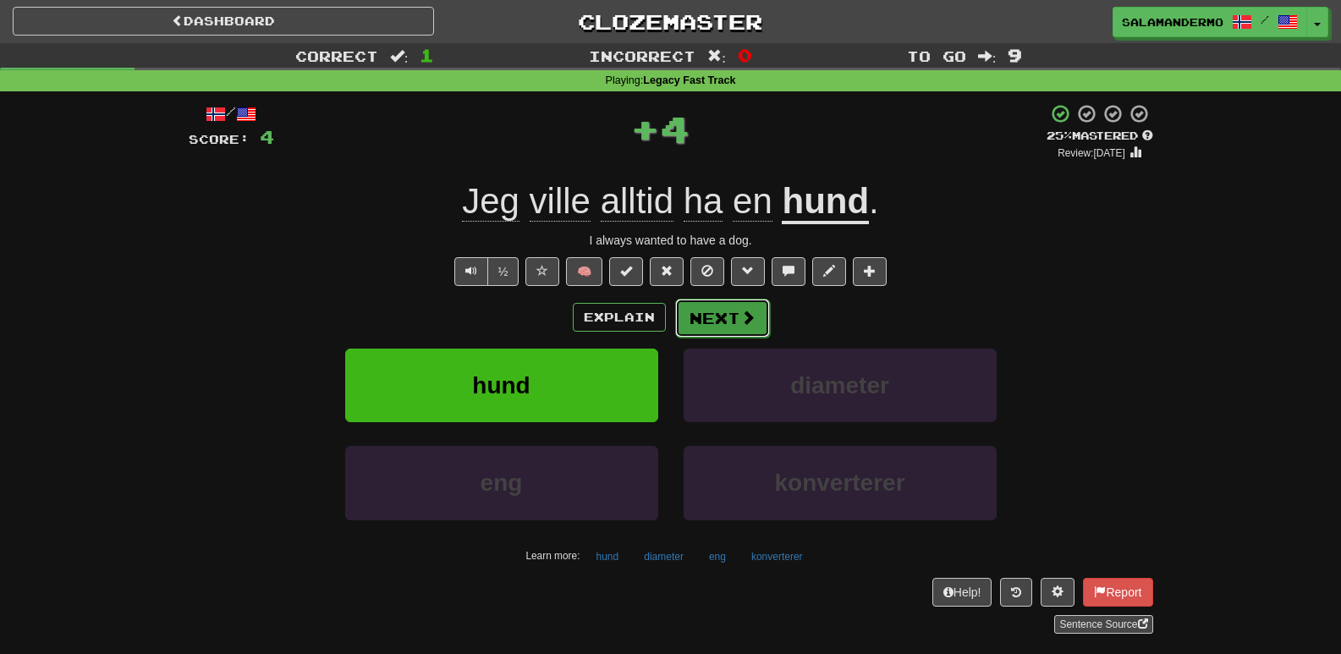
click at [718, 304] on button "Next" at bounding box center [722, 318] width 95 height 39
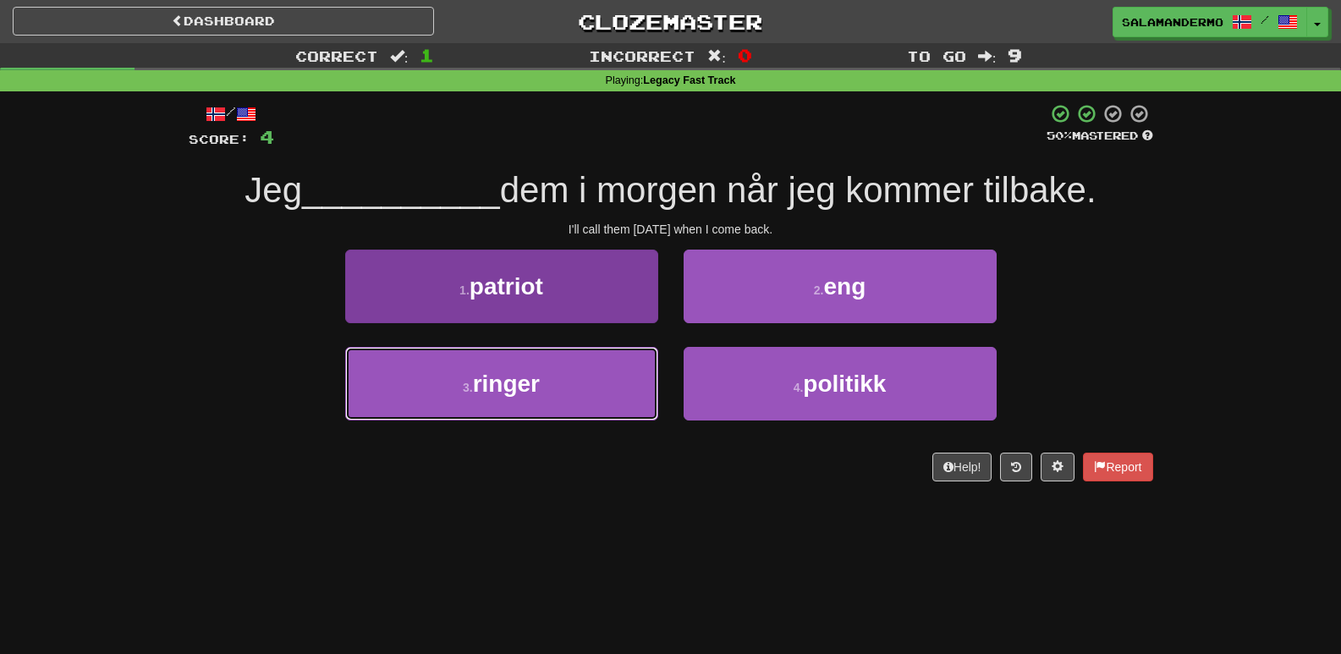
click at [607, 384] on button "3 . ringer" at bounding box center [501, 384] width 313 height 74
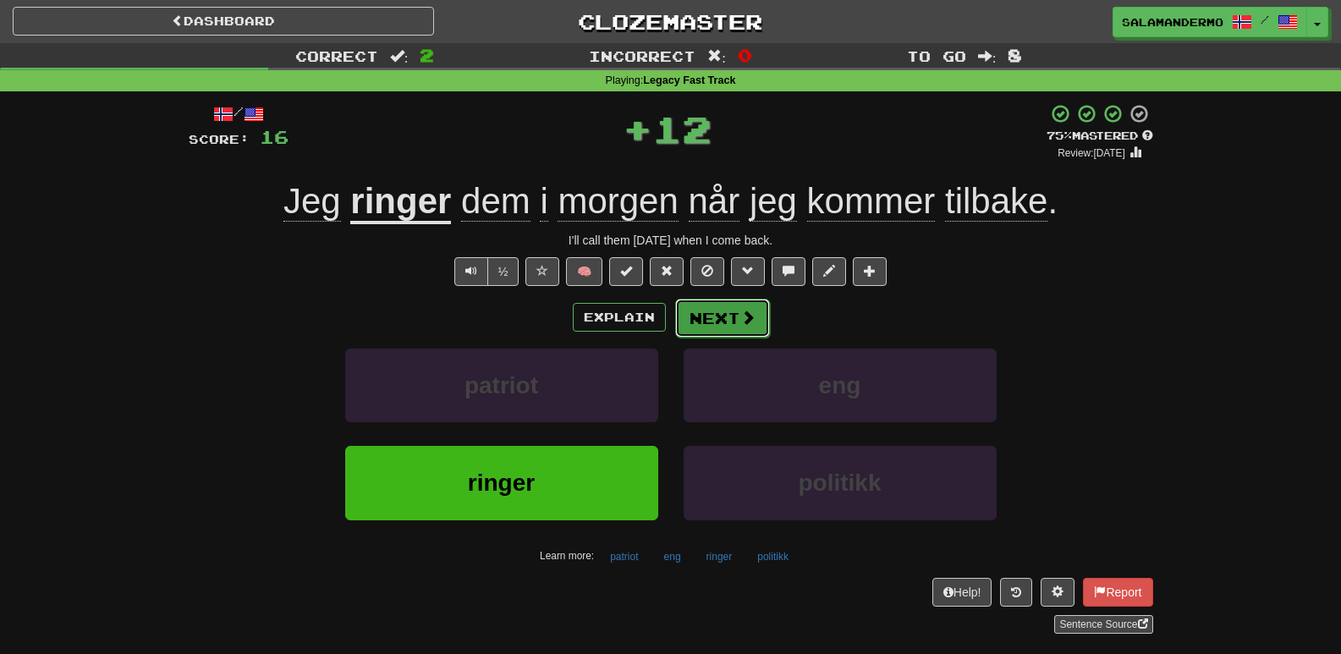
click at [708, 319] on button "Next" at bounding box center [722, 318] width 95 height 39
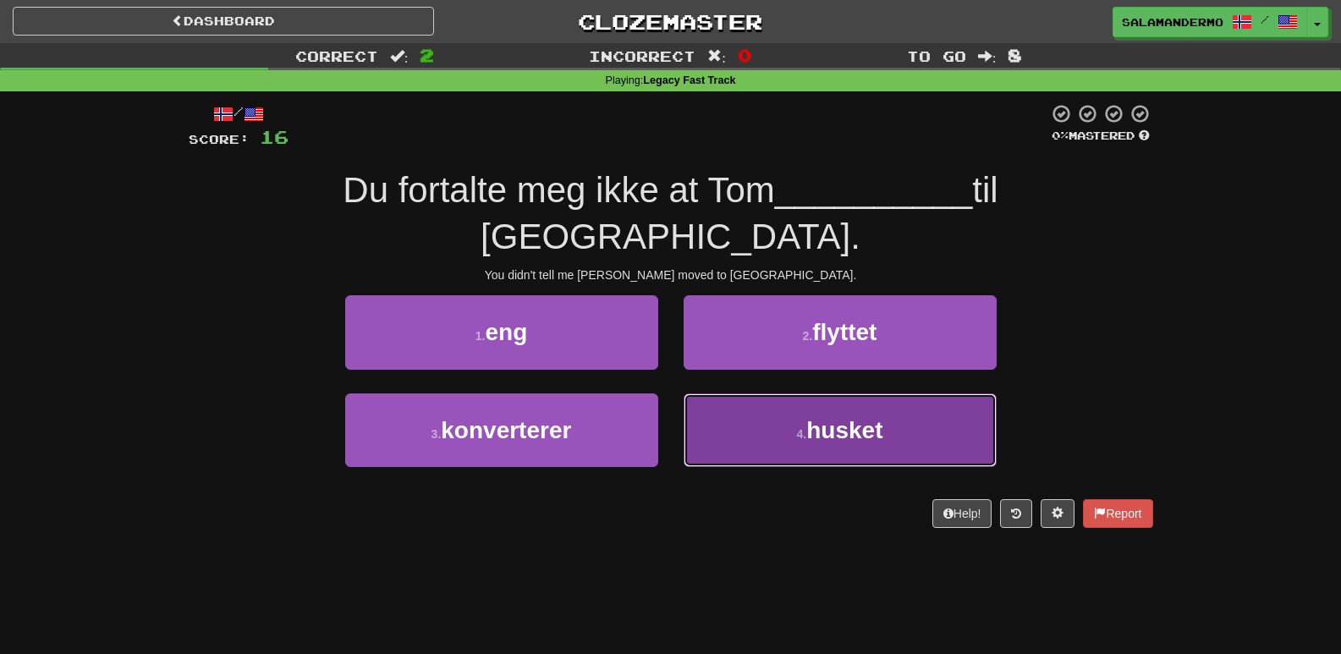
click at [723, 393] on button "4 . husket" at bounding box center [840, 430] width 313 height 74
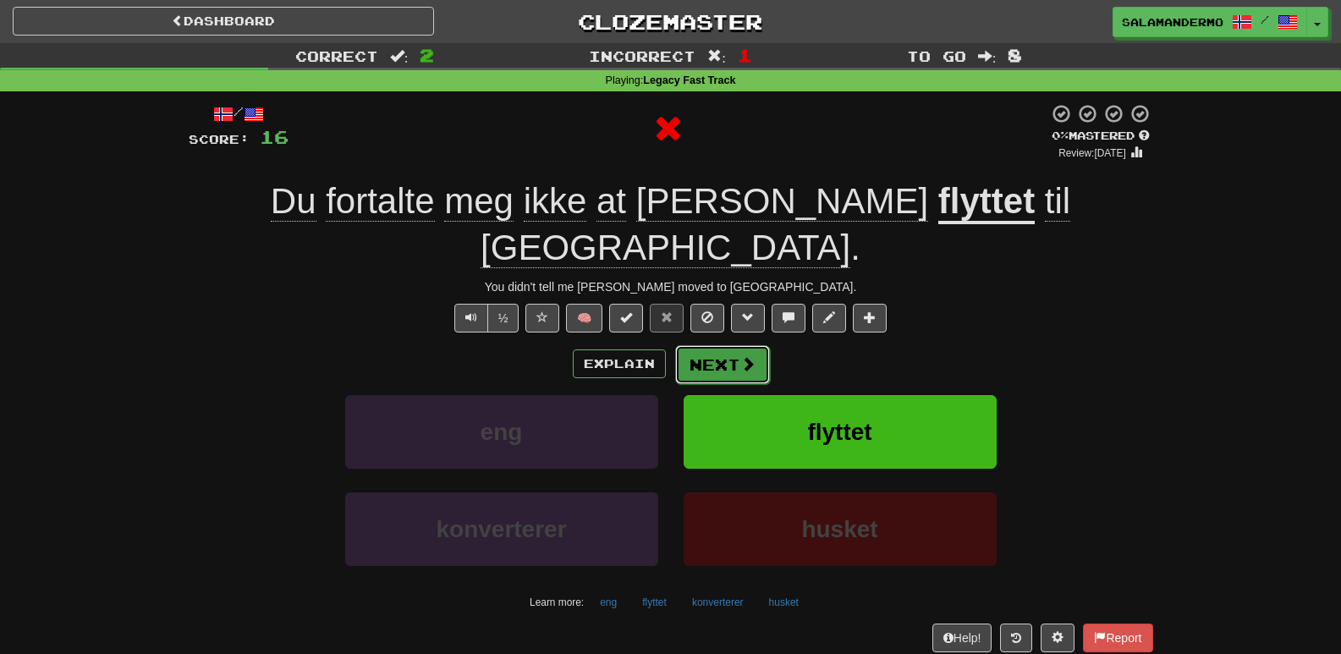
click at [723, 345] on button "Next" at bounding box center [722, 364] width 95 height 39
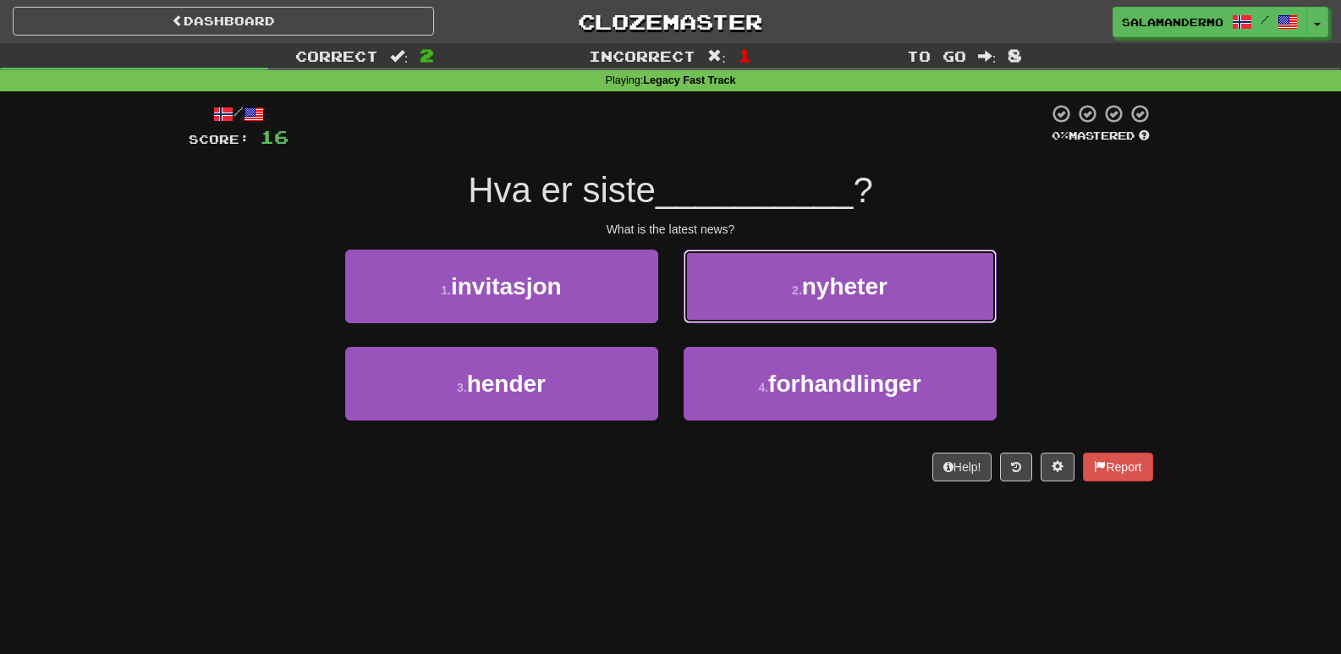
drag, startPoint x: 770, startPoint y: 290, endPoint x: 757, endPoint y: 293, distance: 12.9
click at [768, 290] on button "2 . nyheter" at bounding box center [840, 287] width 313 height 74
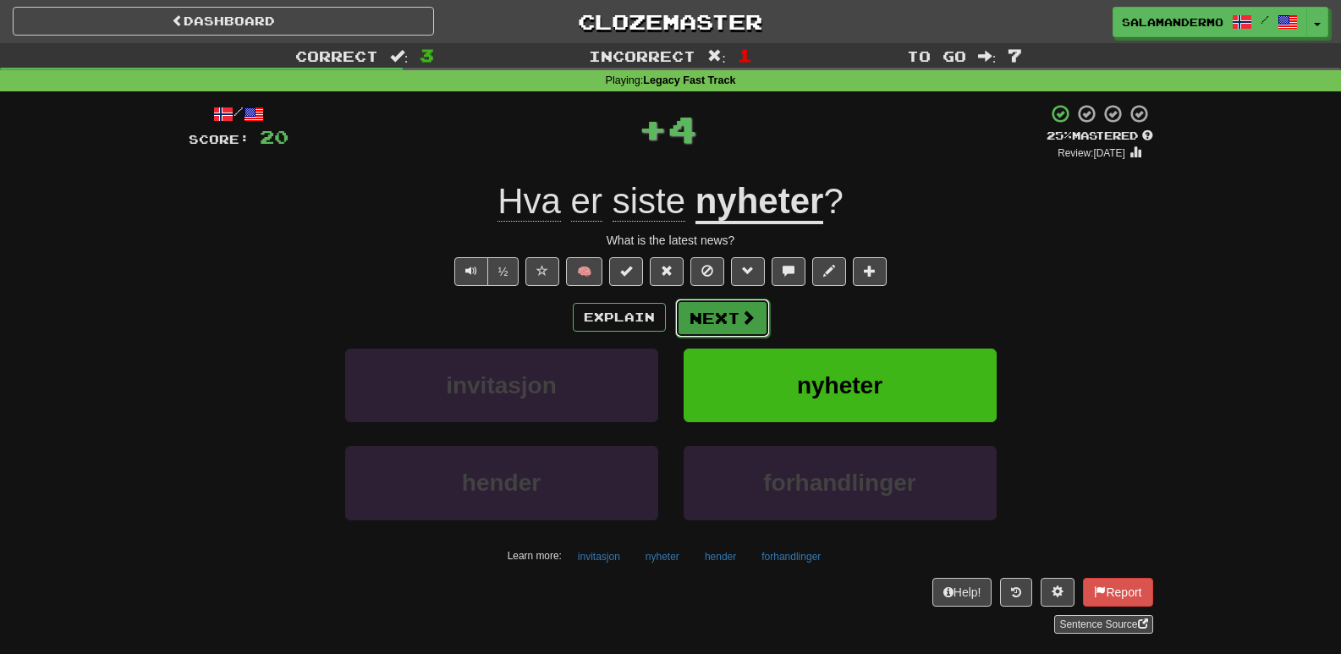
click at [740, 310] on span at bounding box center [747, 317] width 15 height 15
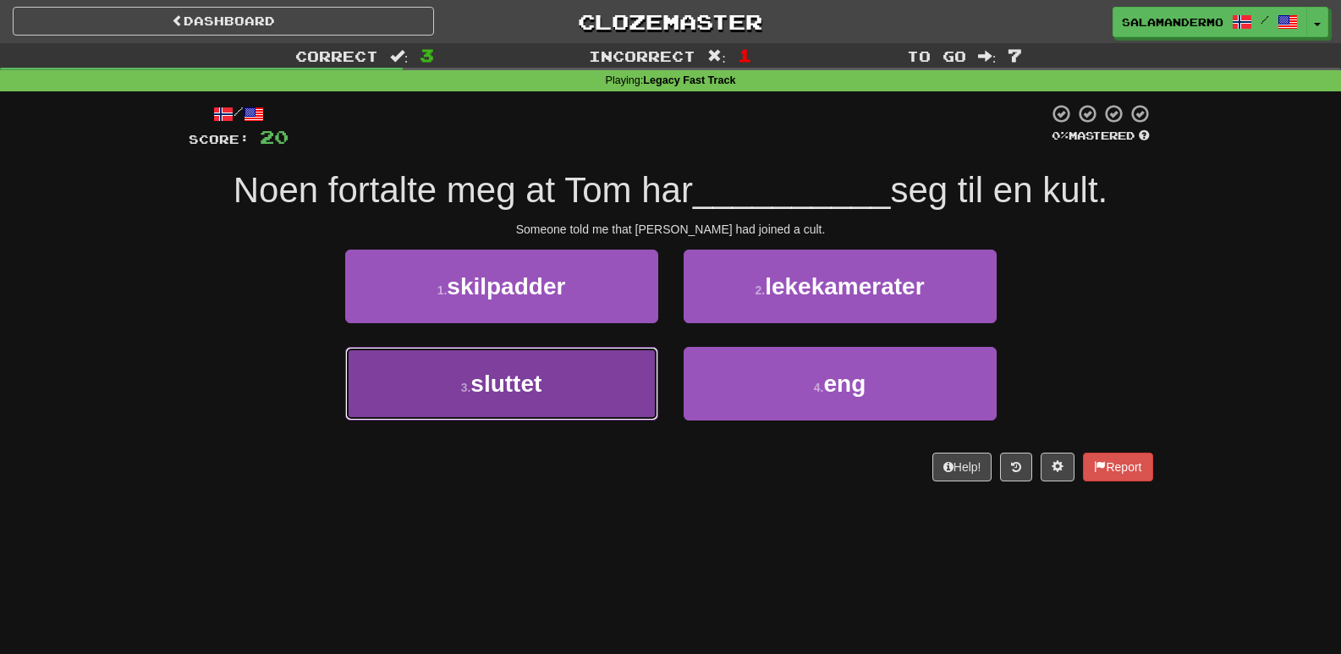
click at [574, 415] on button "3 . sluttet" at bounding box center [501, 384] width 313 height 74
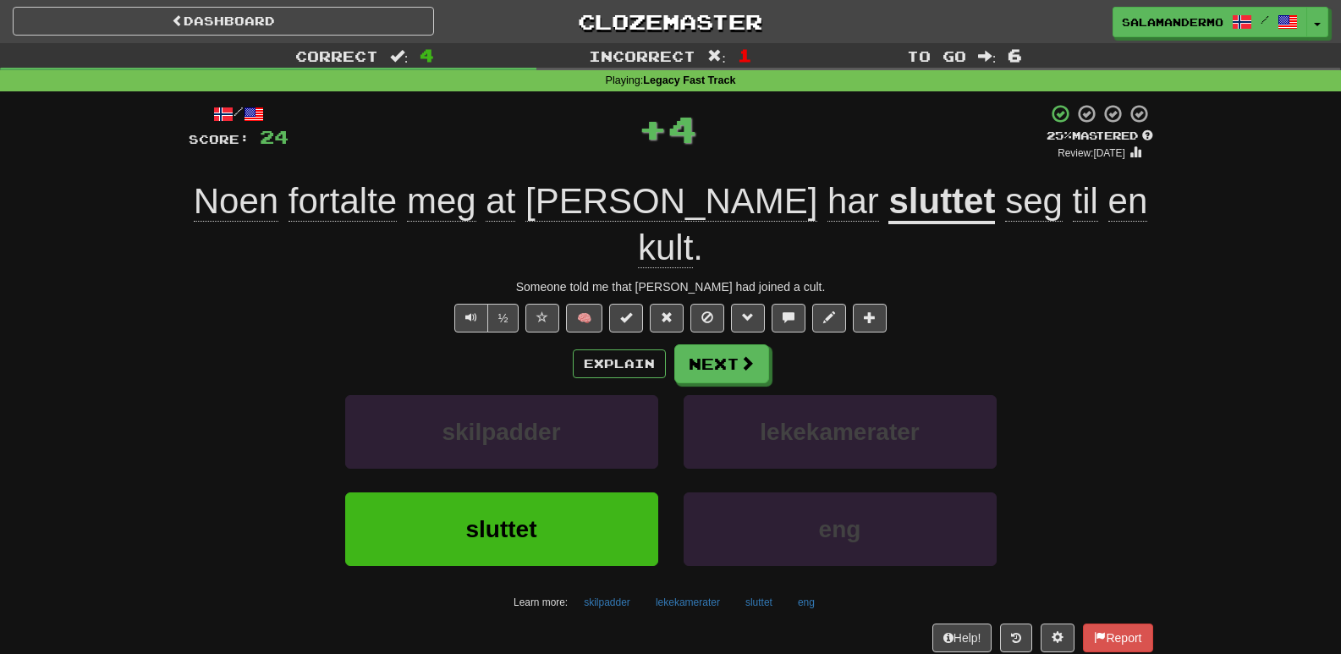
click at [723, 344] on div "Explain Next skilpadder lekekamerater sluttet eng Learn more: skilpadder lekeka…" at bounding box center [671, 480] width 965 height 272
click at [720, 345] on button "Next" at bounding box center [722, 364] width 95 height 39
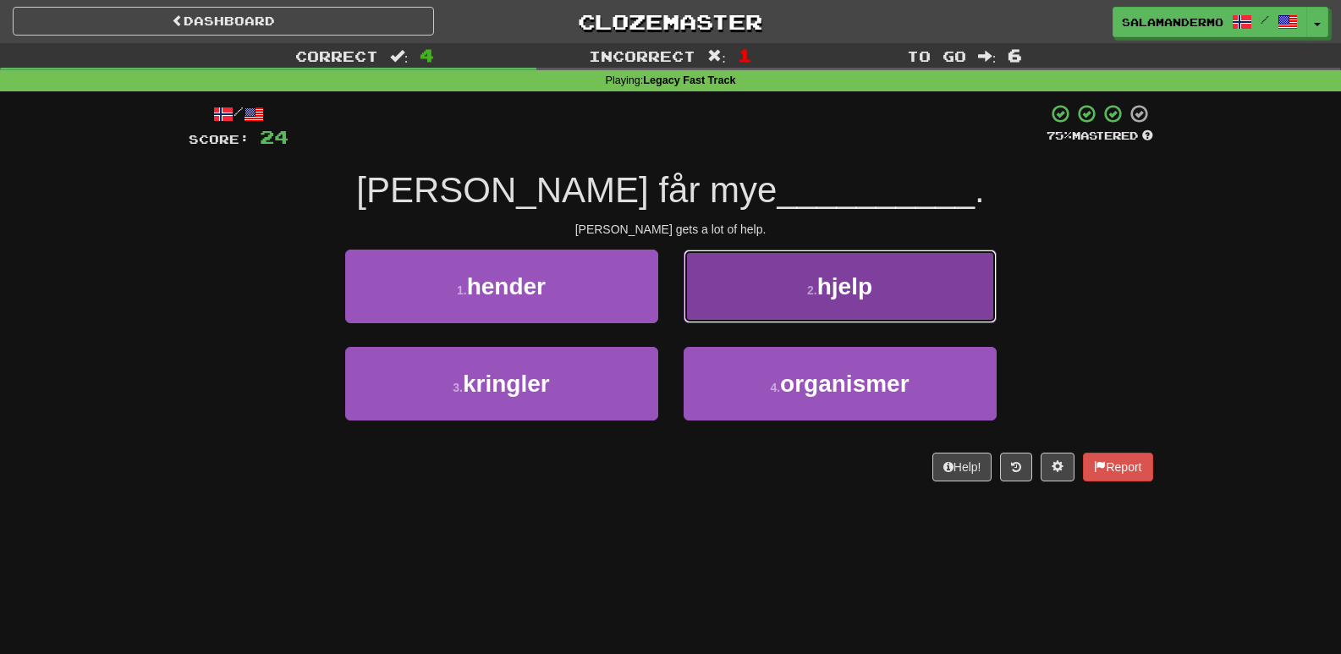
click at [739, 300] on button "2 . hjelp" at bounding box center [840, 287] width 313 height 74
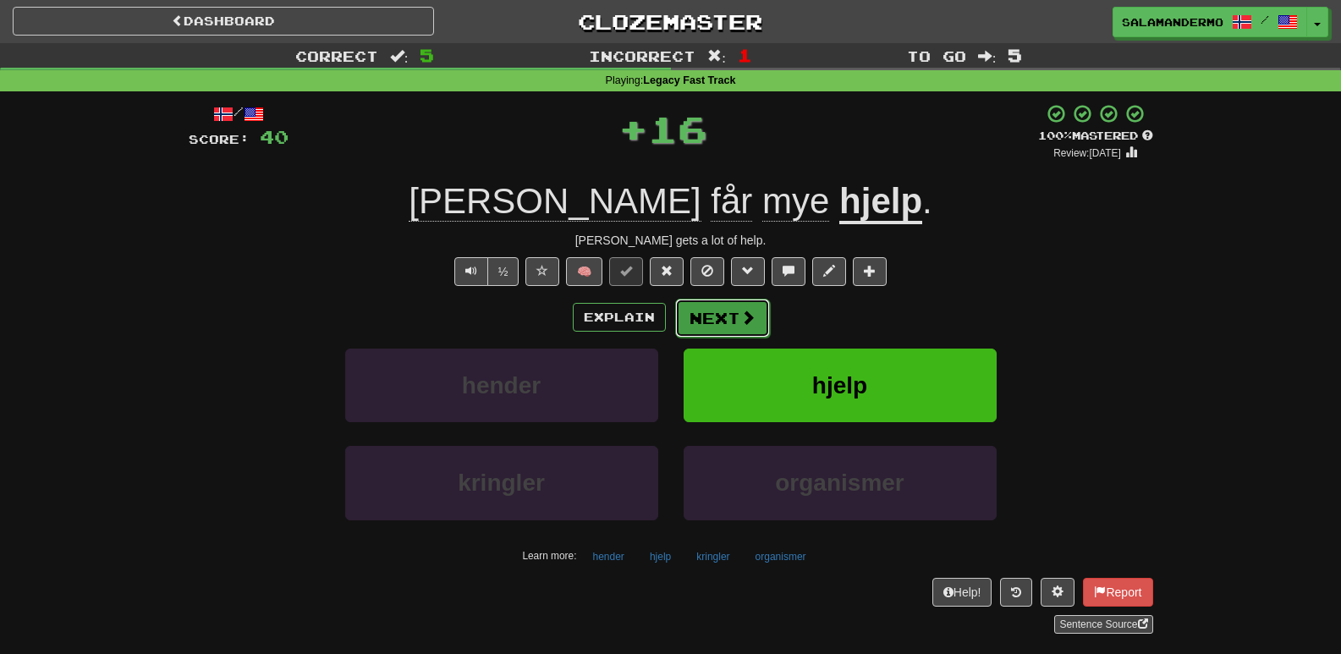
click at [733, 311] on button "Next" at bounding box center [722, 318] width 95 height 39
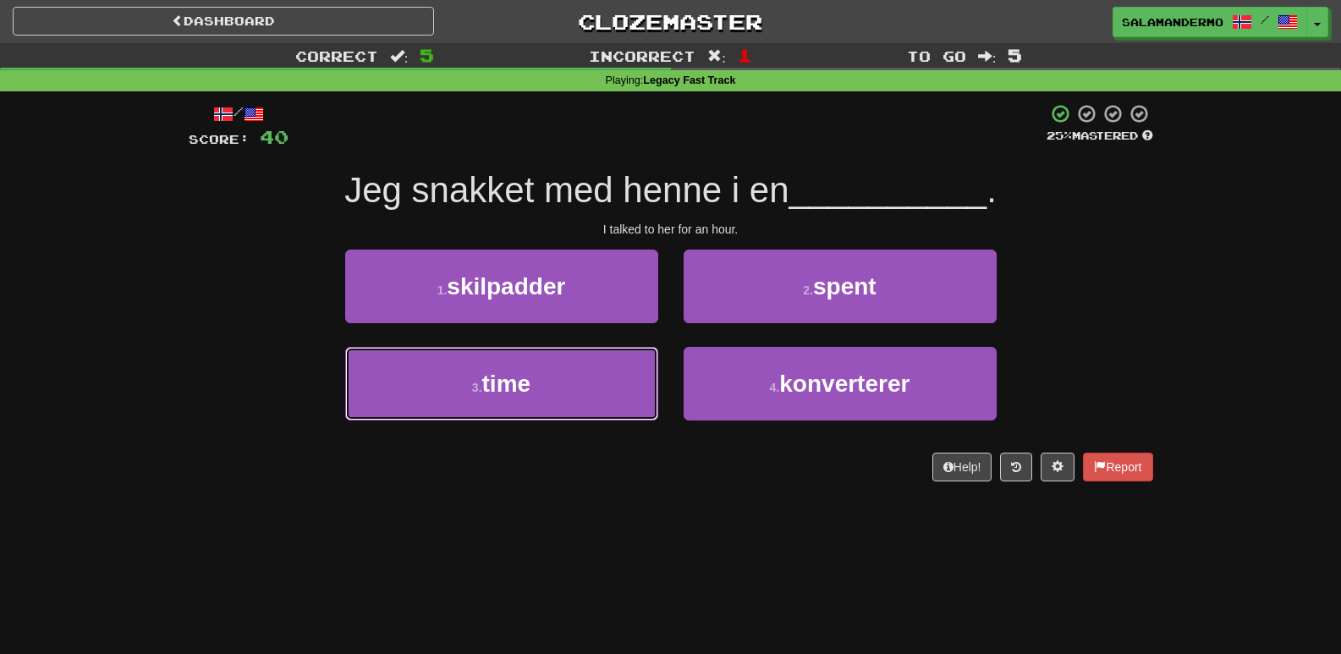
click at [541, 423] on div "3 . time" at bounding box center [502, 395] width 338 height 97
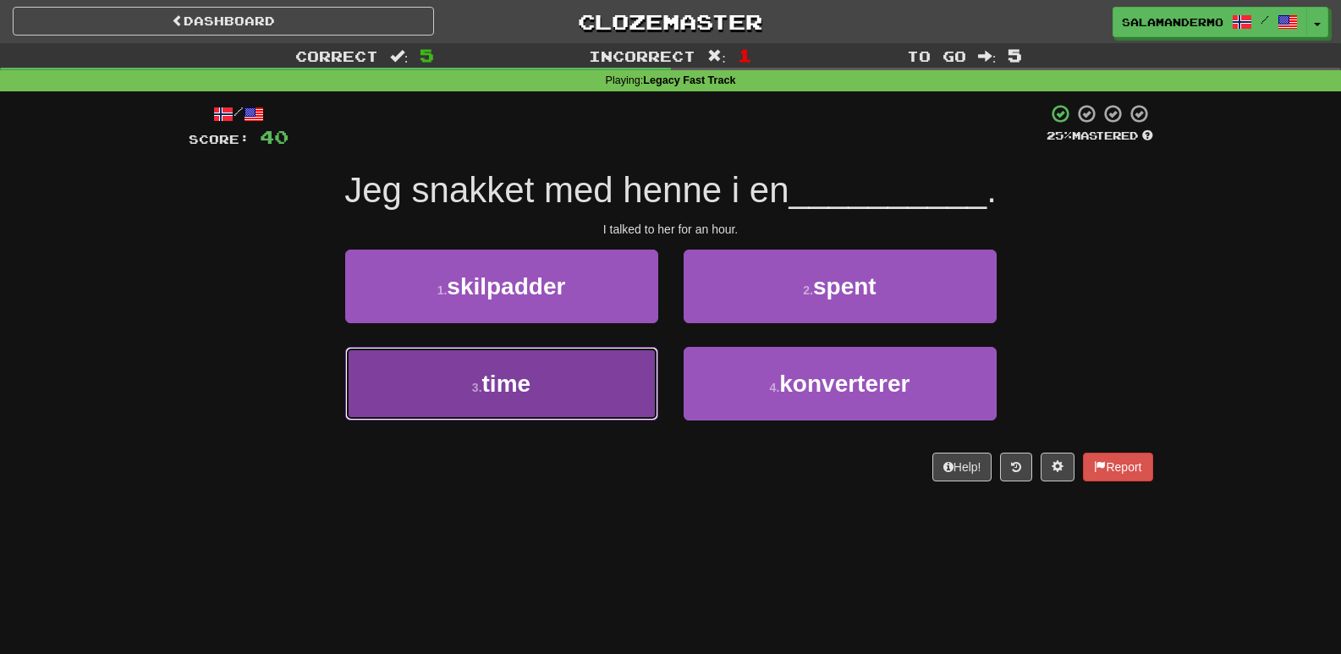
click at [557, 398] on button "3 . time" at bounding box center [501, 384] width 313 height 74
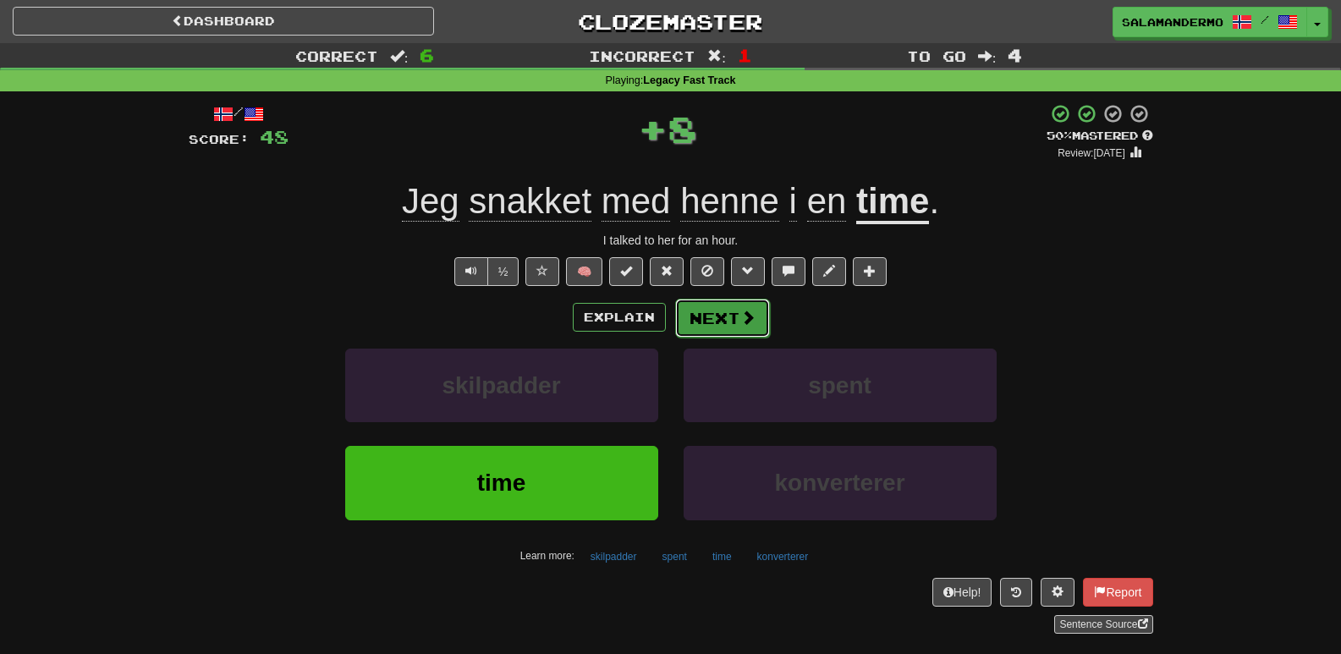
click at [684, 318] on button "Next" at bounding box center [722, 318] width 95 height 39
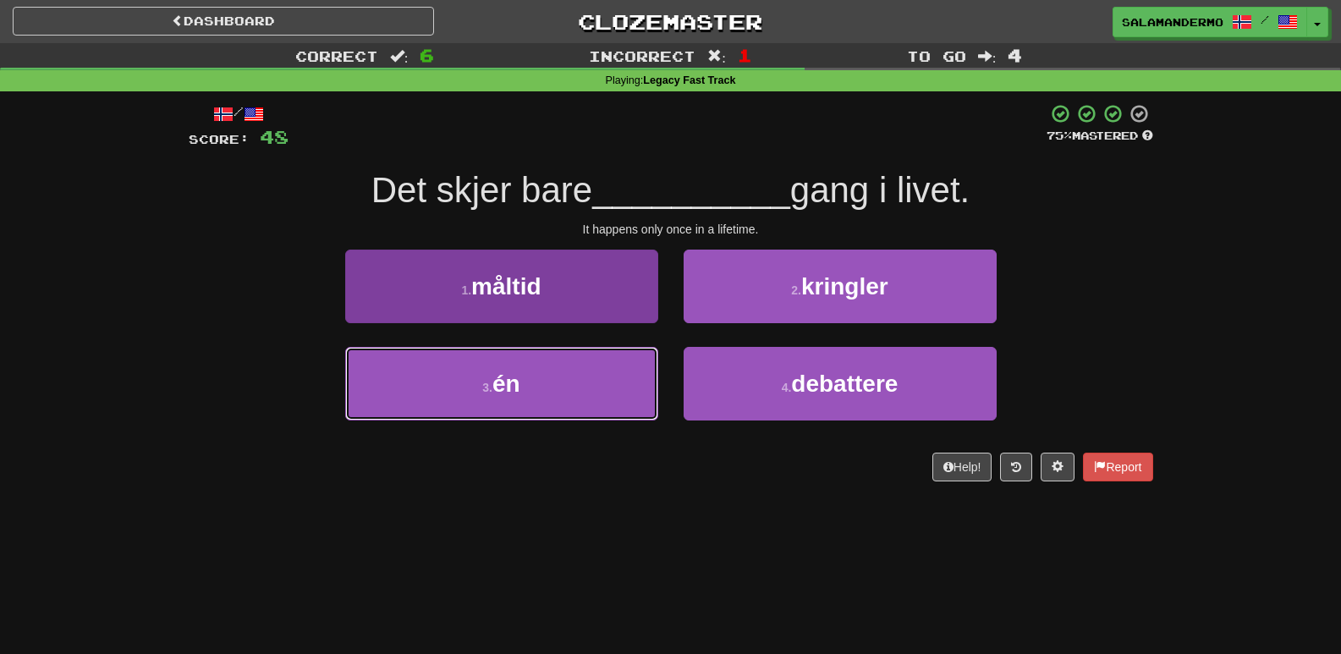
click at [582, 389] on button "3 . én" at bounding box center [501, 384] width 313 height 74
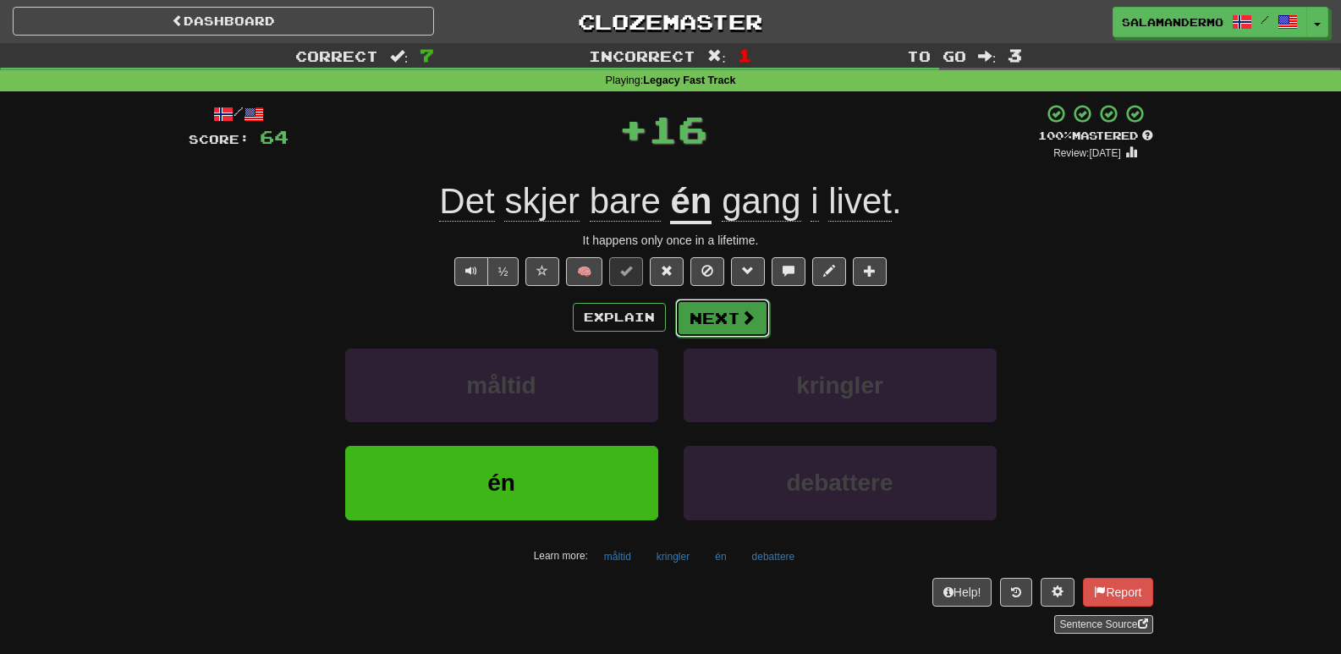
click at [706, 321] on button "Next" at bounding box center [722, 318] width 95 height 39
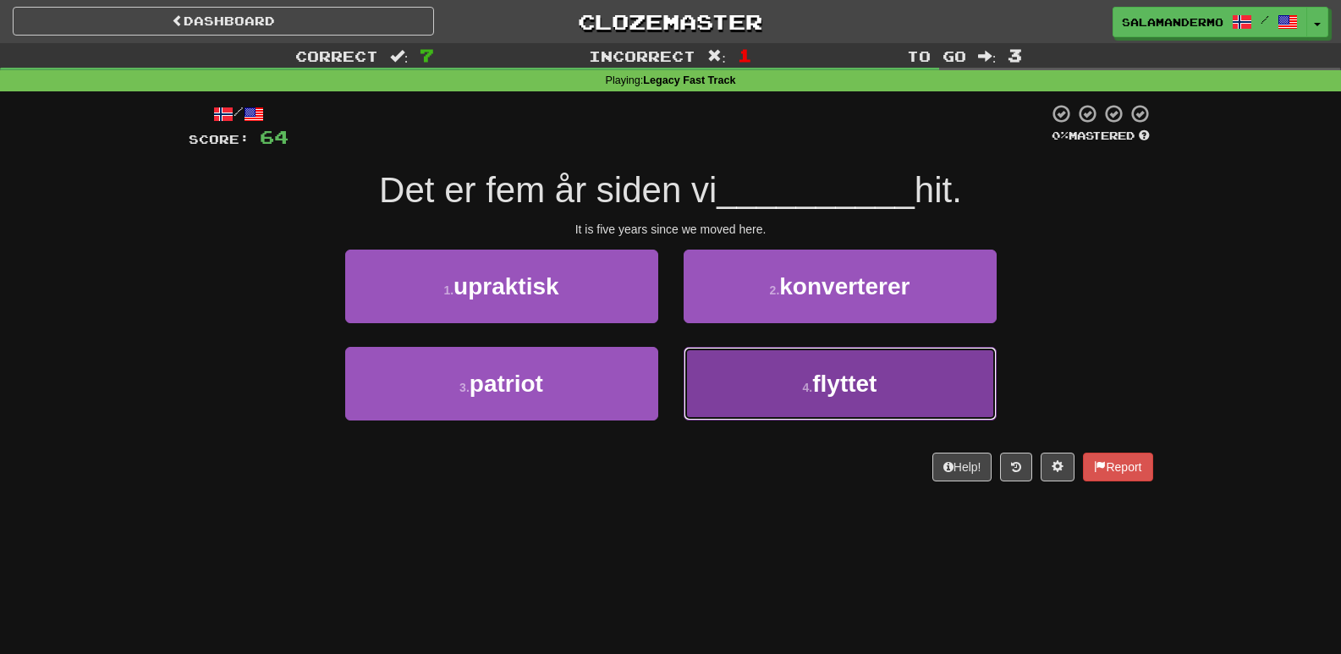
click at [759, 389] on button "4 . flyttet" at bounding box center [840, 384] width 313 height 74
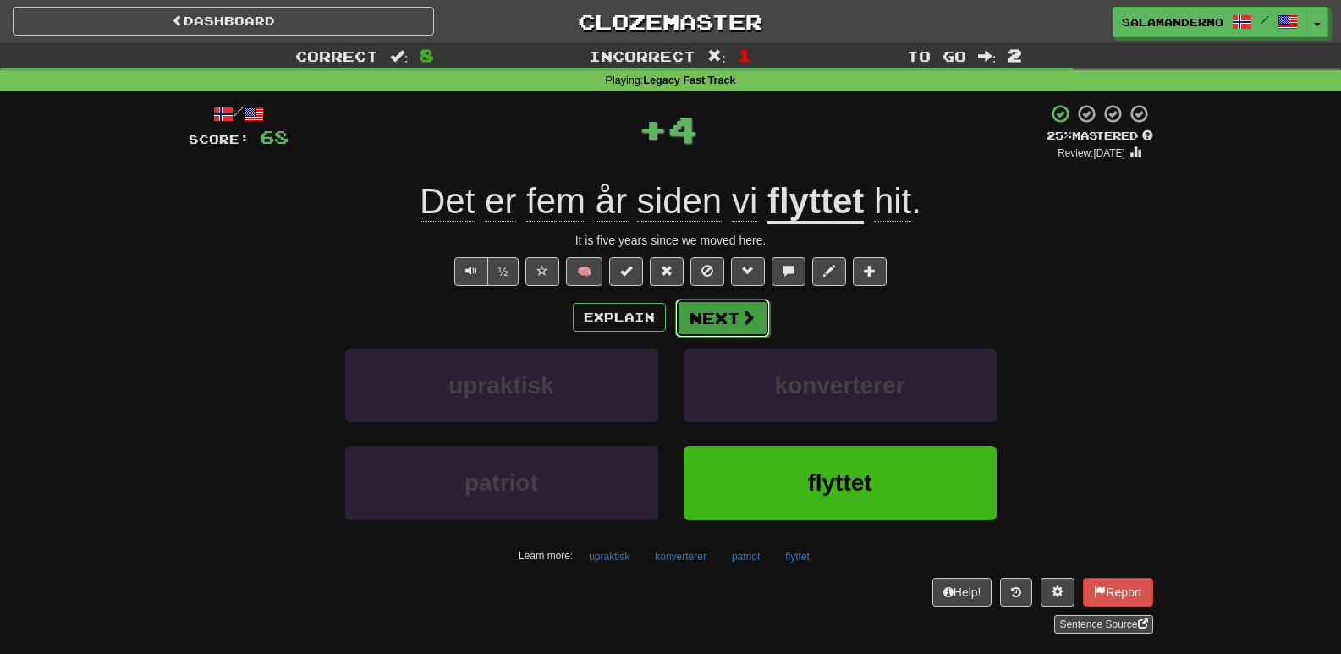
click at [740, 324] on span at bounding box center [747, 317] width 15 height 15
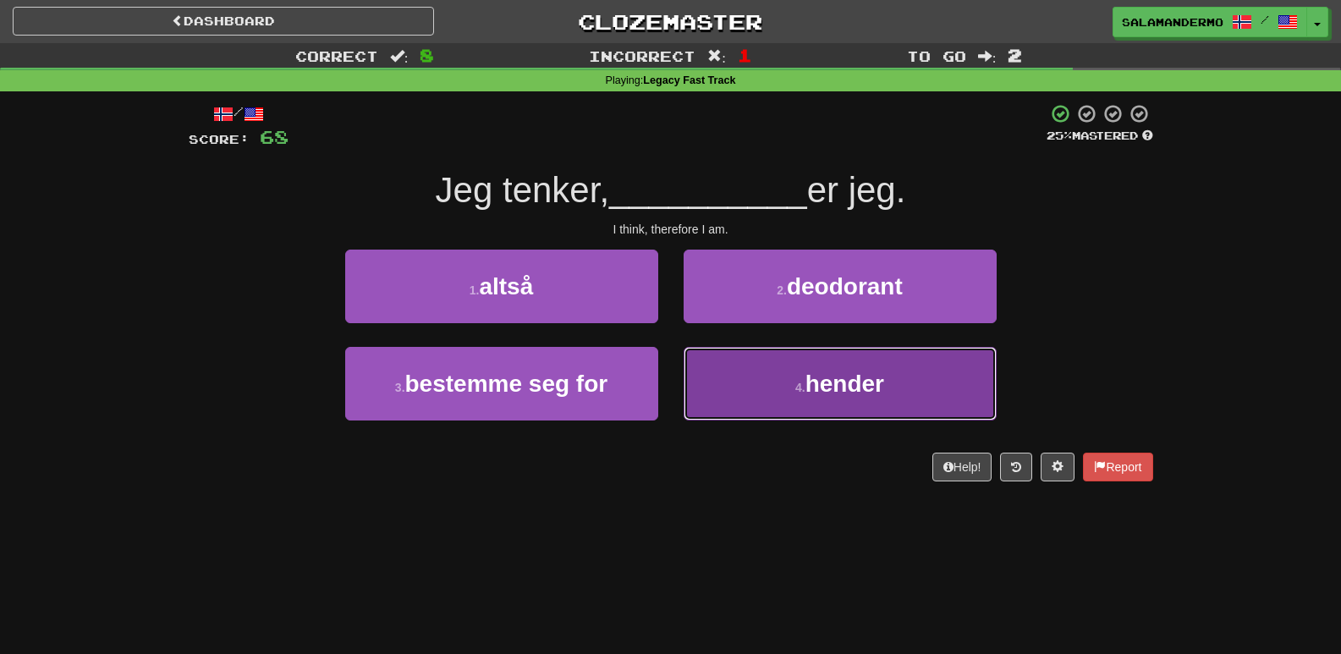
click at [790, 391] on button "4 . hender" at bounding box center [840, 384] width 313 height 74
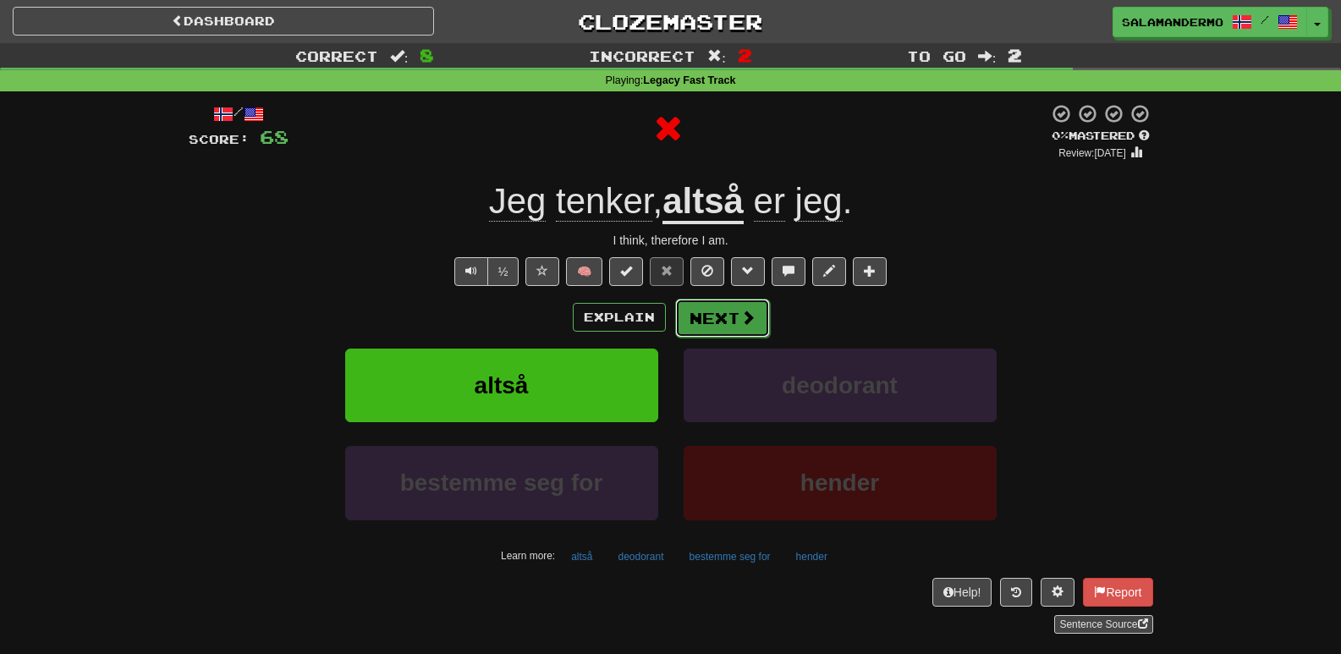
click at [749, 329] on button "Next" at bounding box center [722, 318] width 95 height 39
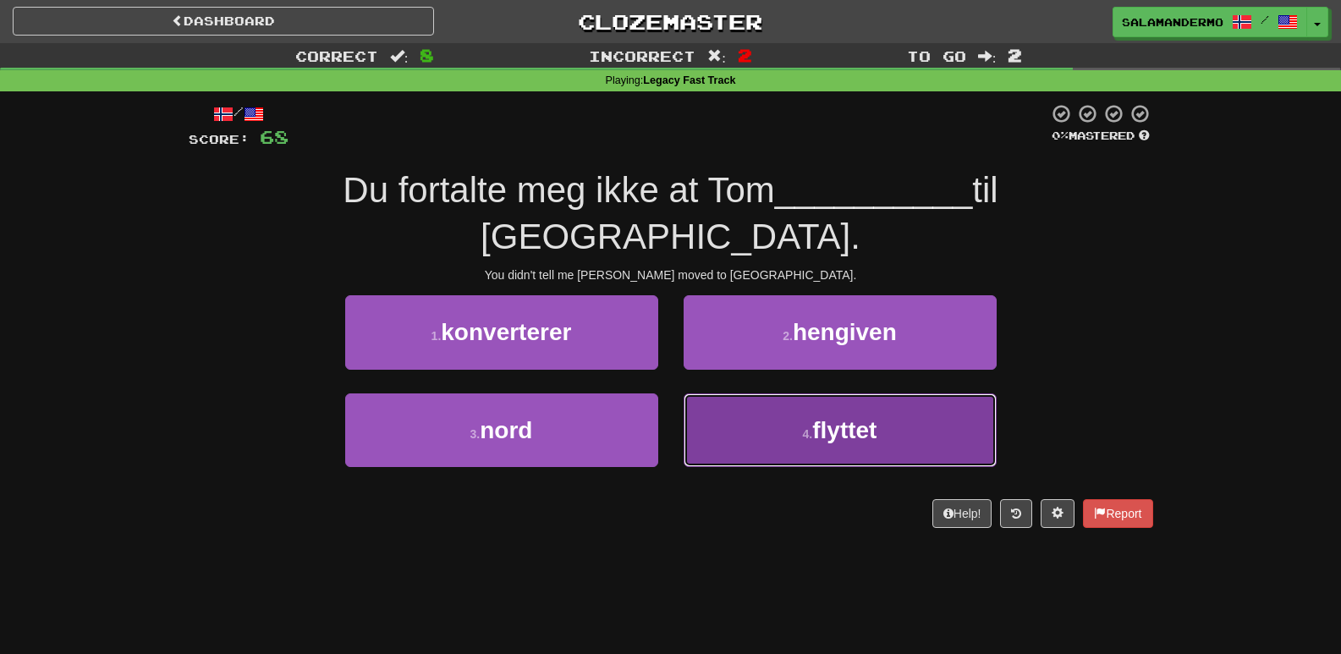
click at [777, 393] on button "4 . flyttet" at bounding box center [840, 430] width 313 height 74
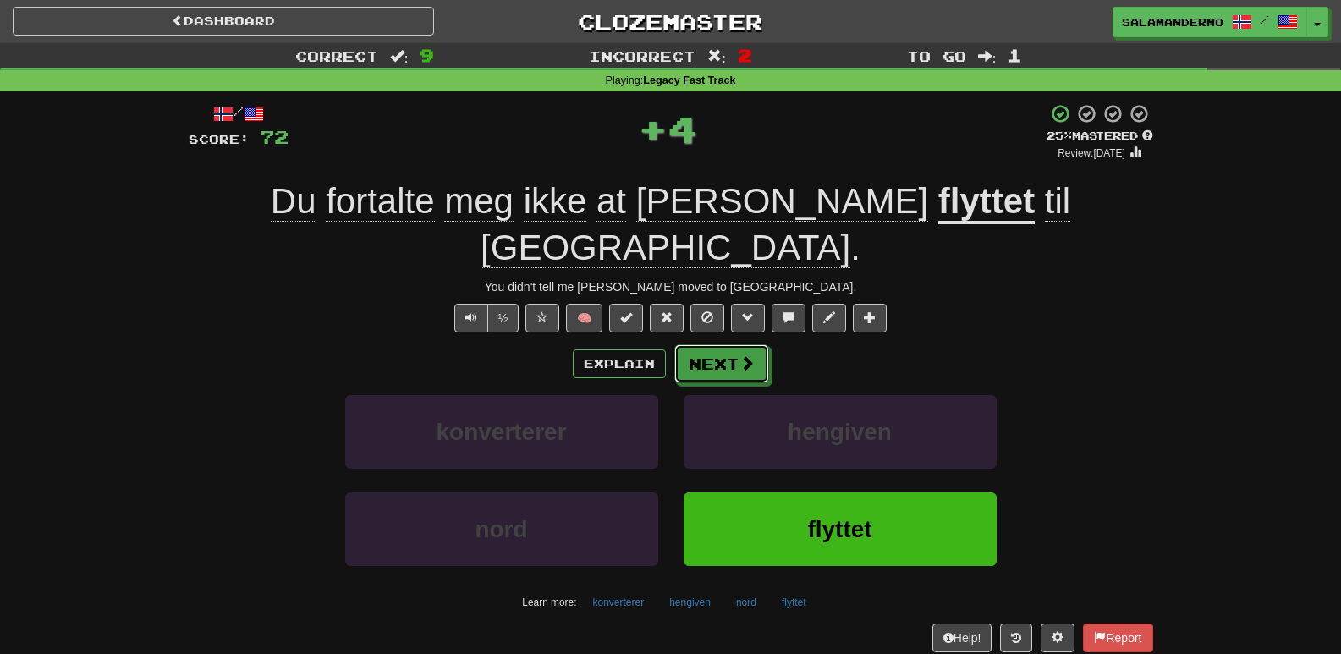
click at [729, 344] on div "Explain Next" at bounding box center [671, 363] width 965 height 39
click at [722, 345] on button "Next" at bounding box center [722, 364] width 95 height 39
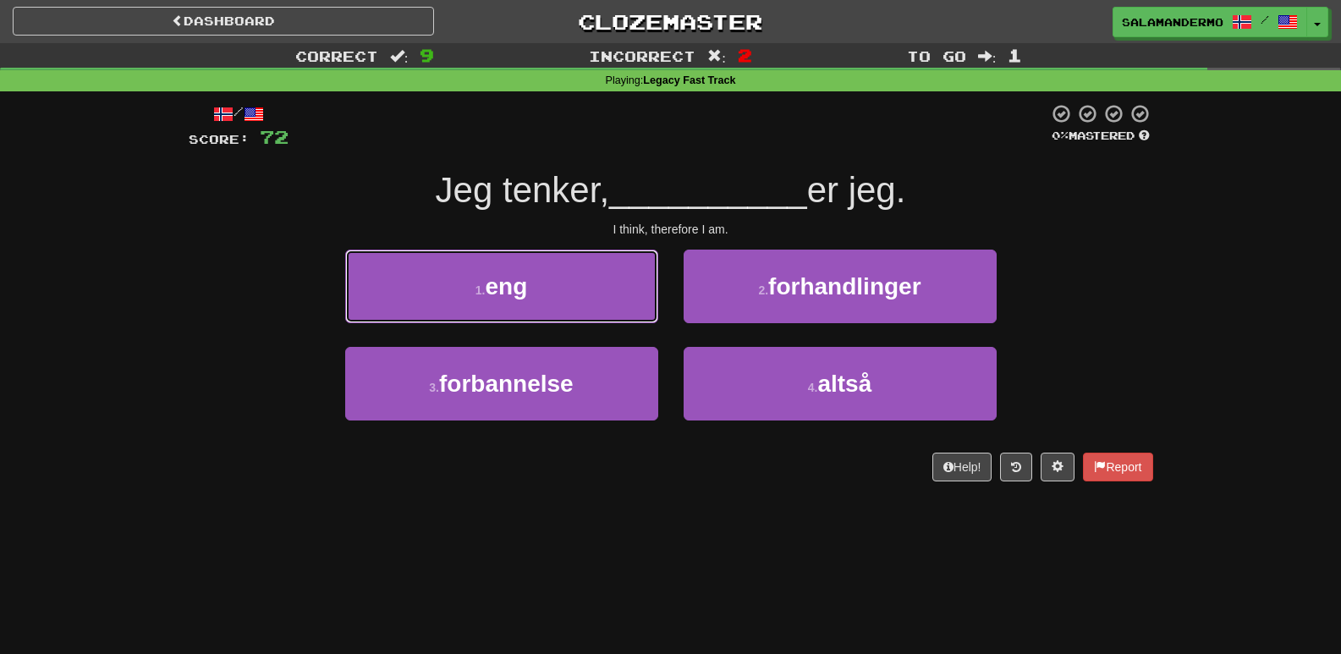
click at [609, 284] on button "1 . eng" at bounding box center [501, 287] width 313 height 74
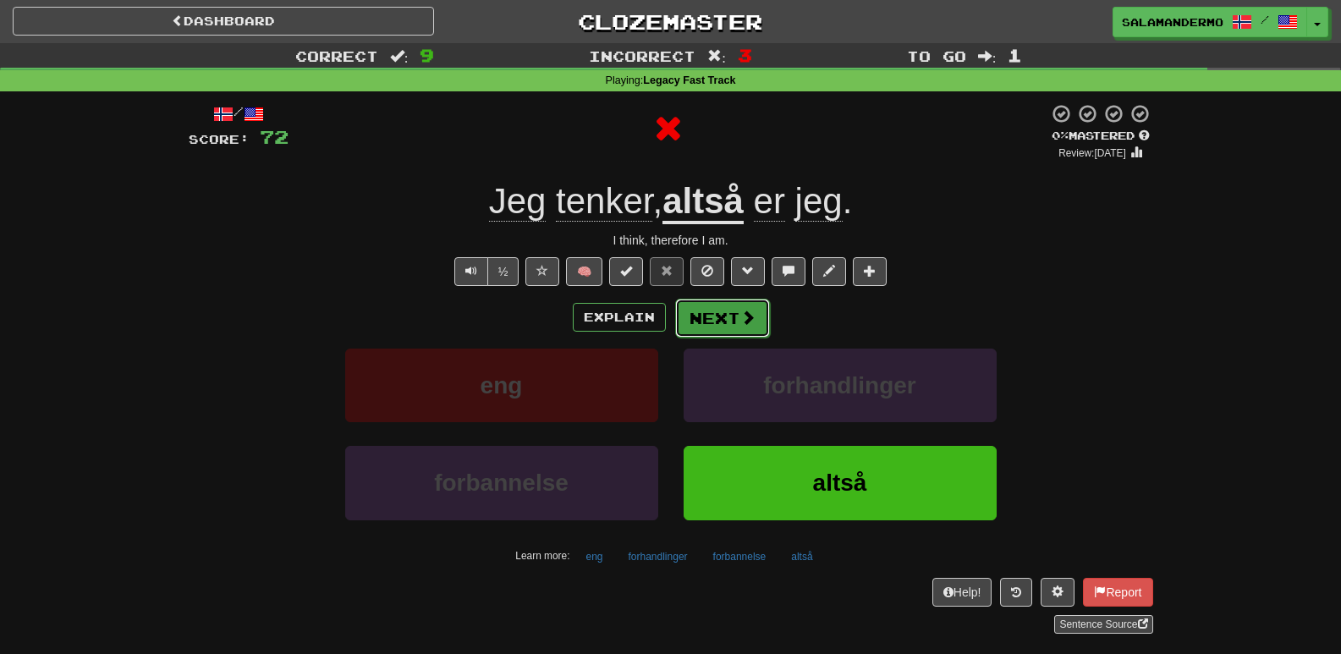
click at [702, 319] on button "Next" at bounding box center [722, 318] width 95 height 39
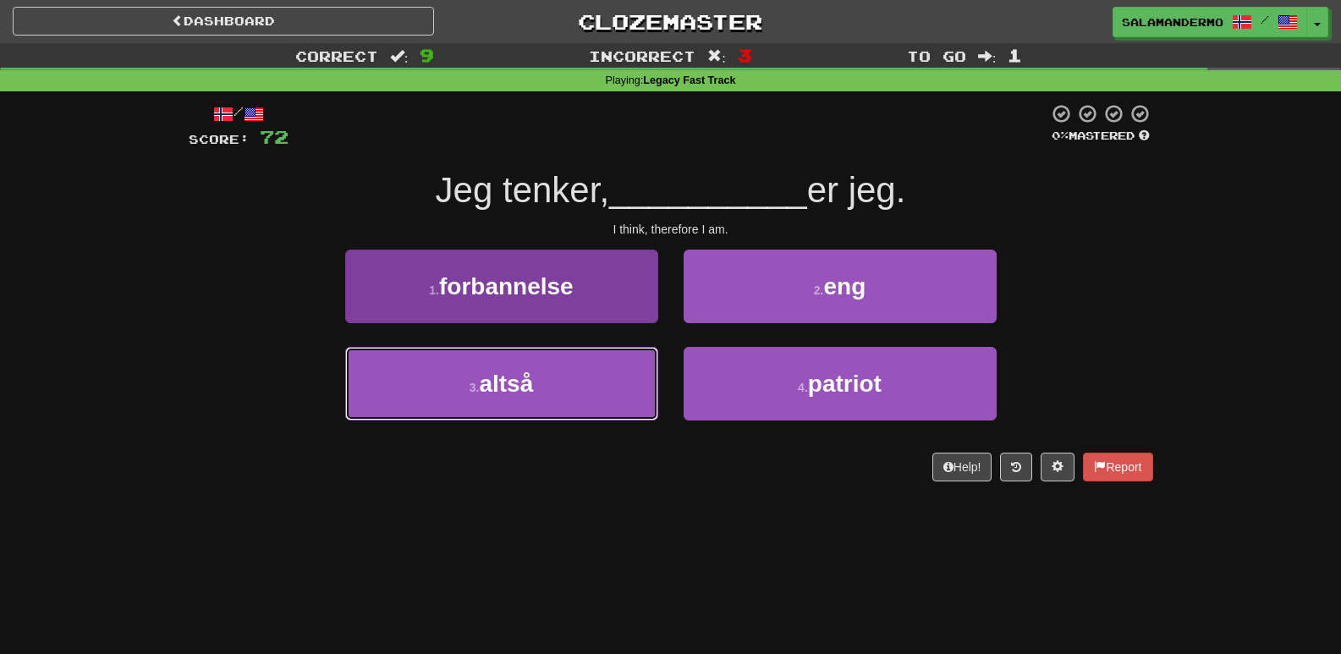
click at [598, 360] on button "3 . altså" at bounding box center [501, 384] width 313 height 74
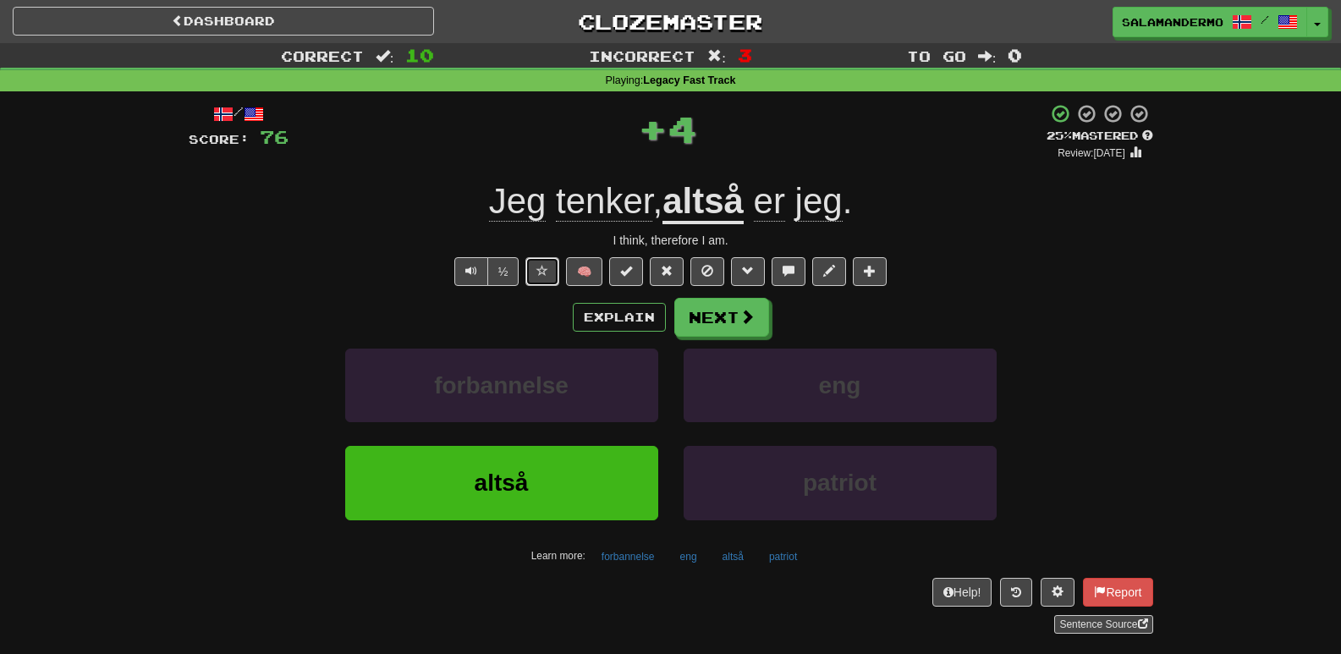
click at [536, 268] on button at bounding box center [542, 271] width 34 height 29
click at [701, 321] on button "Next" at bounding box center [722, 318] width 95 height 39
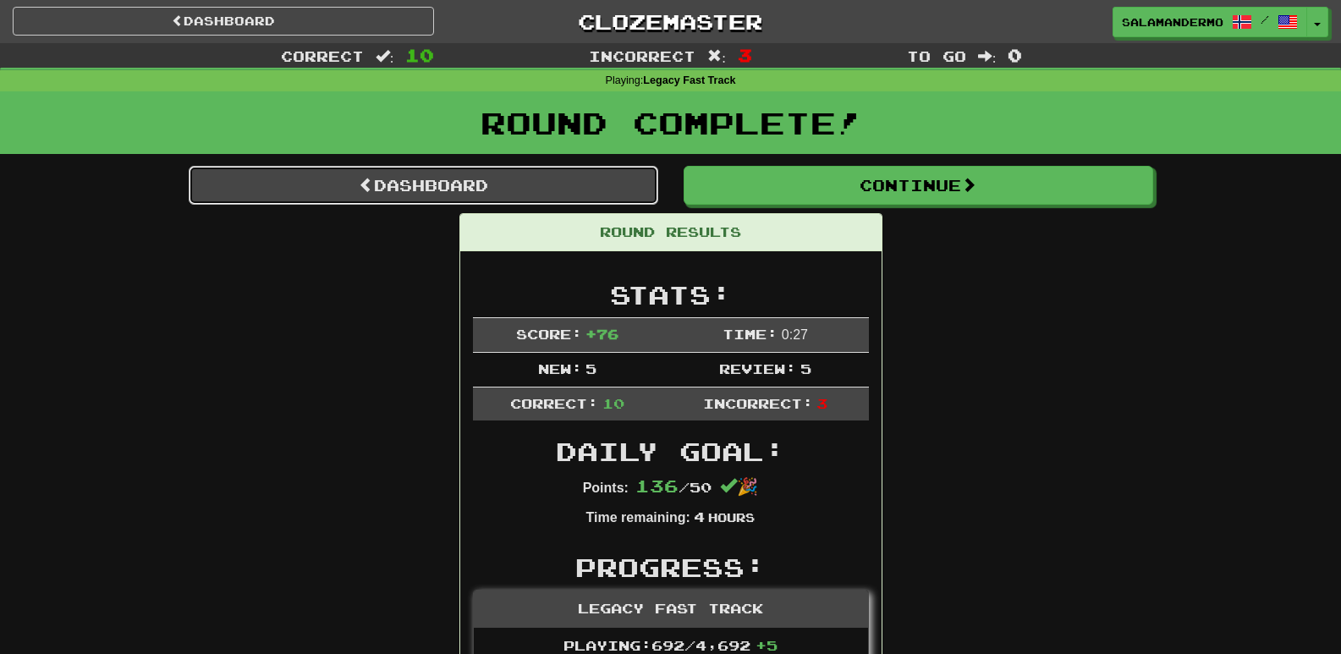
click at [480, 191] on link "Dashboard" at bounding box center [424, 185] width 470 height 39
